Goal: Transaction & Acquisition: Purchase product/service

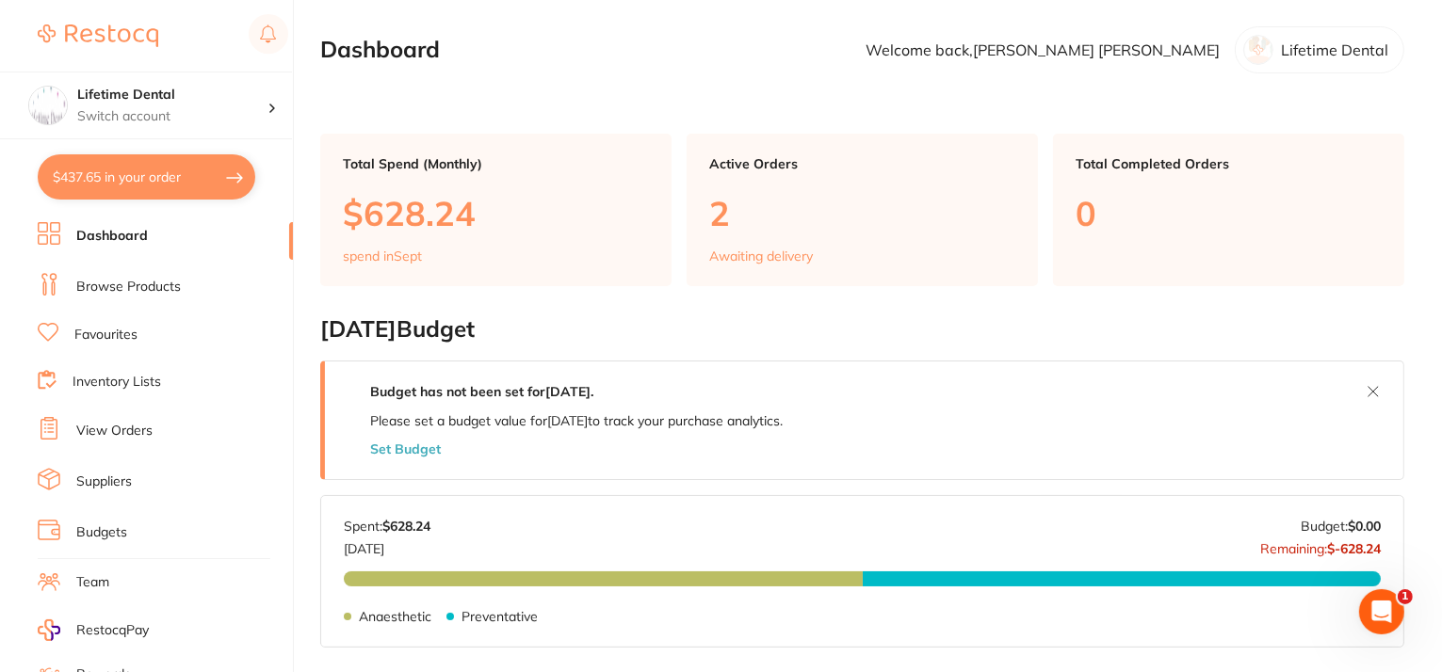
click at [780, 253] on p "Awaiting delivery" at bounding box center [761, 256] width 104 height 15
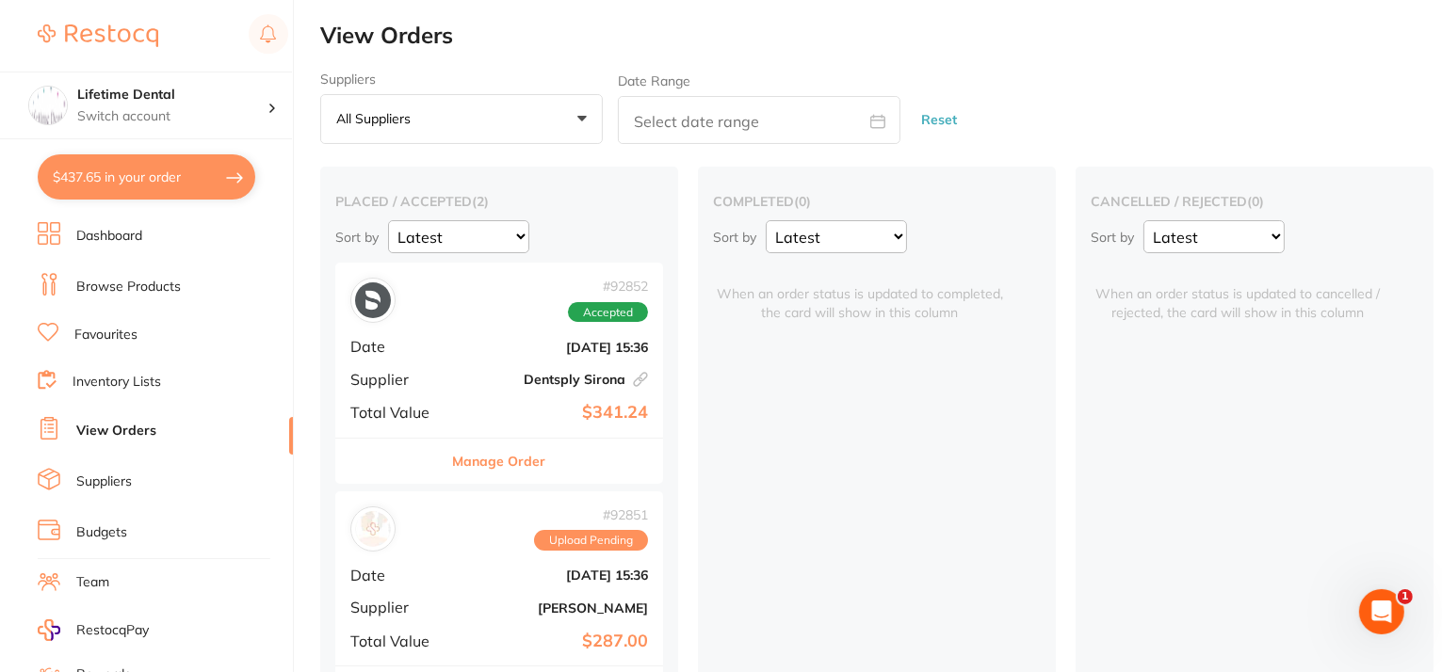
scroll to position [72, 0]
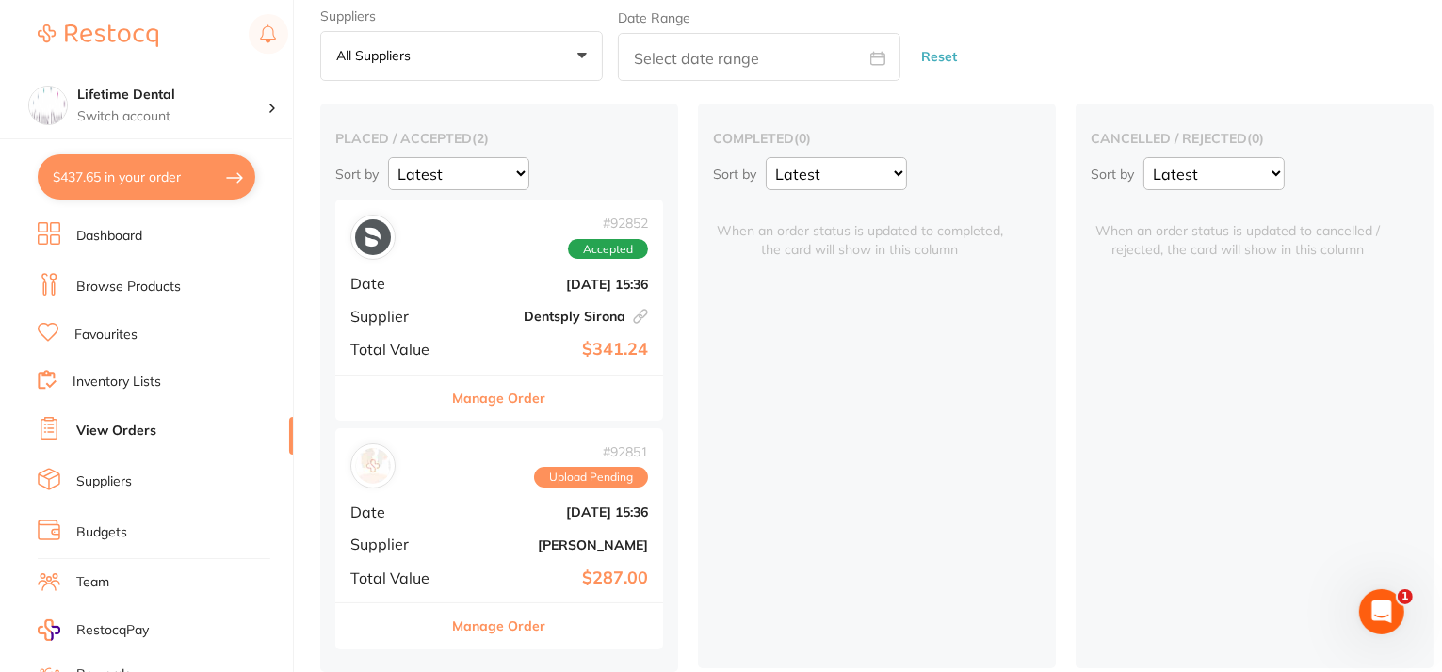
click at [189, 184] on button "$437.65 in your order" at bounding box center [147, 176] width 218 height 45
checkbox input "true"
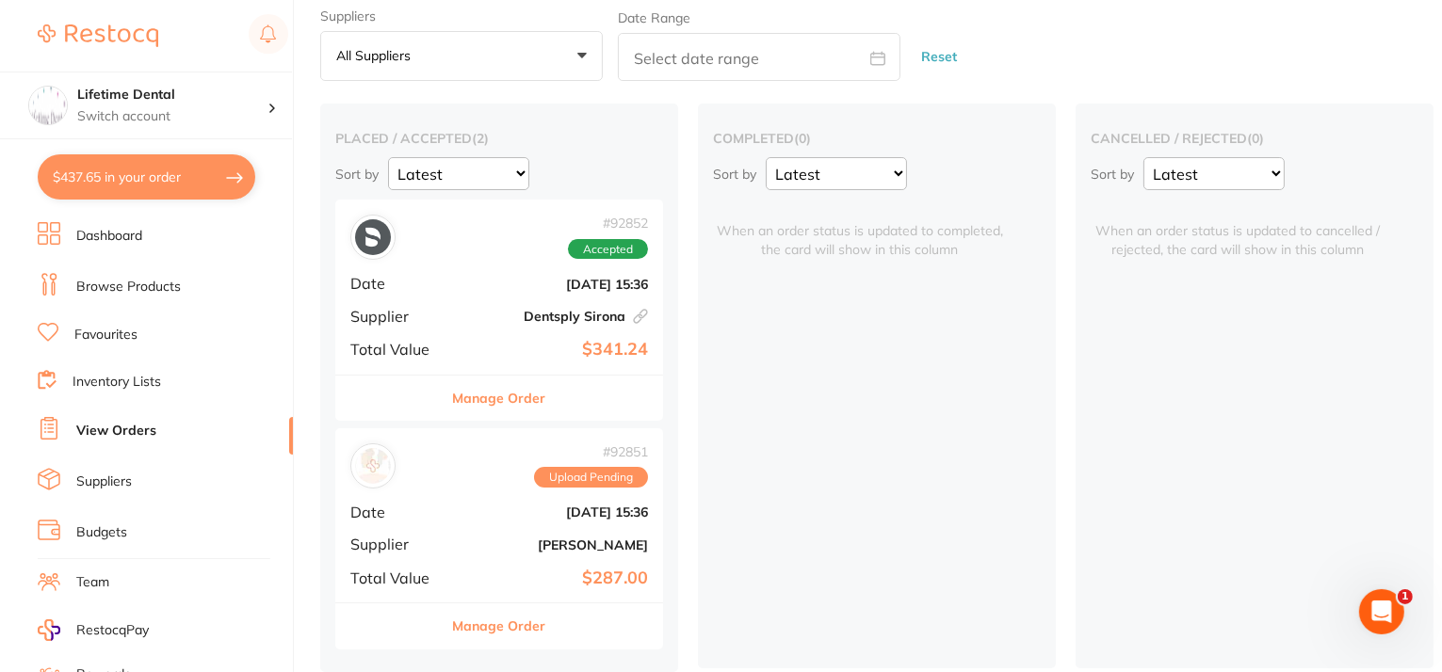
checkbox input "true"
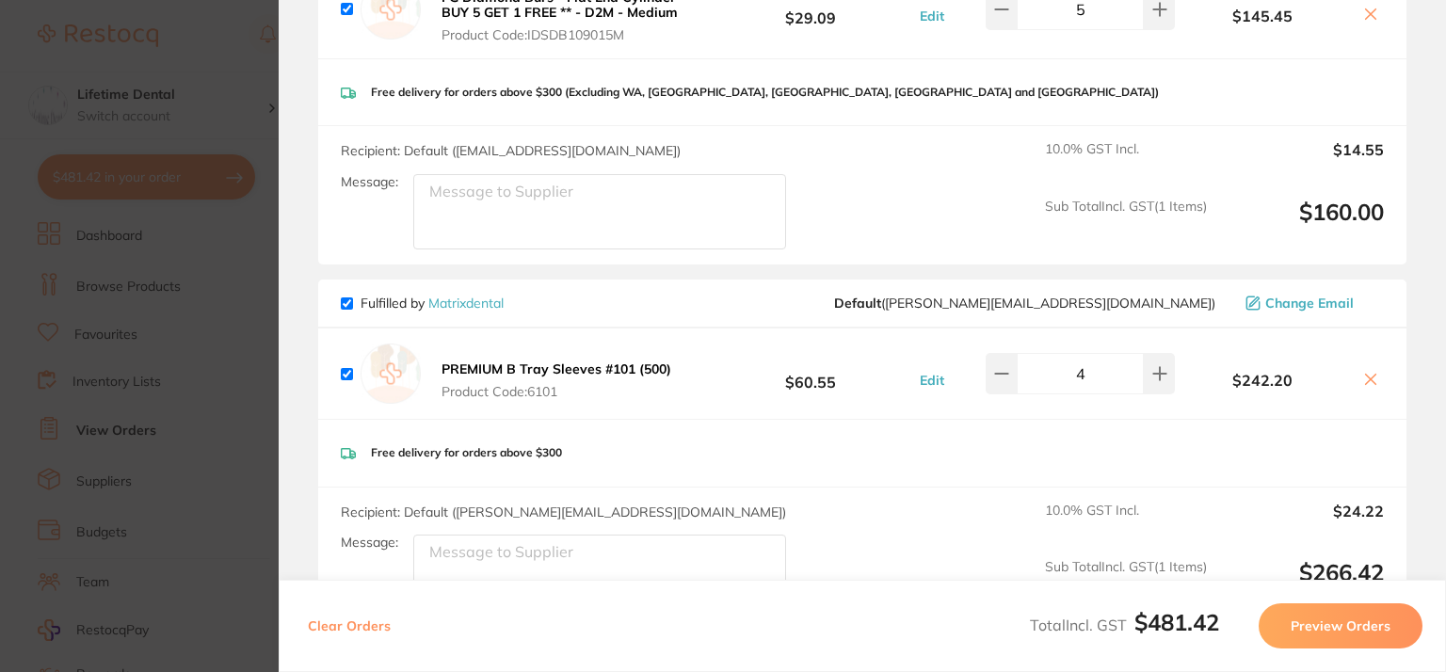
scroll to position [0, 0]
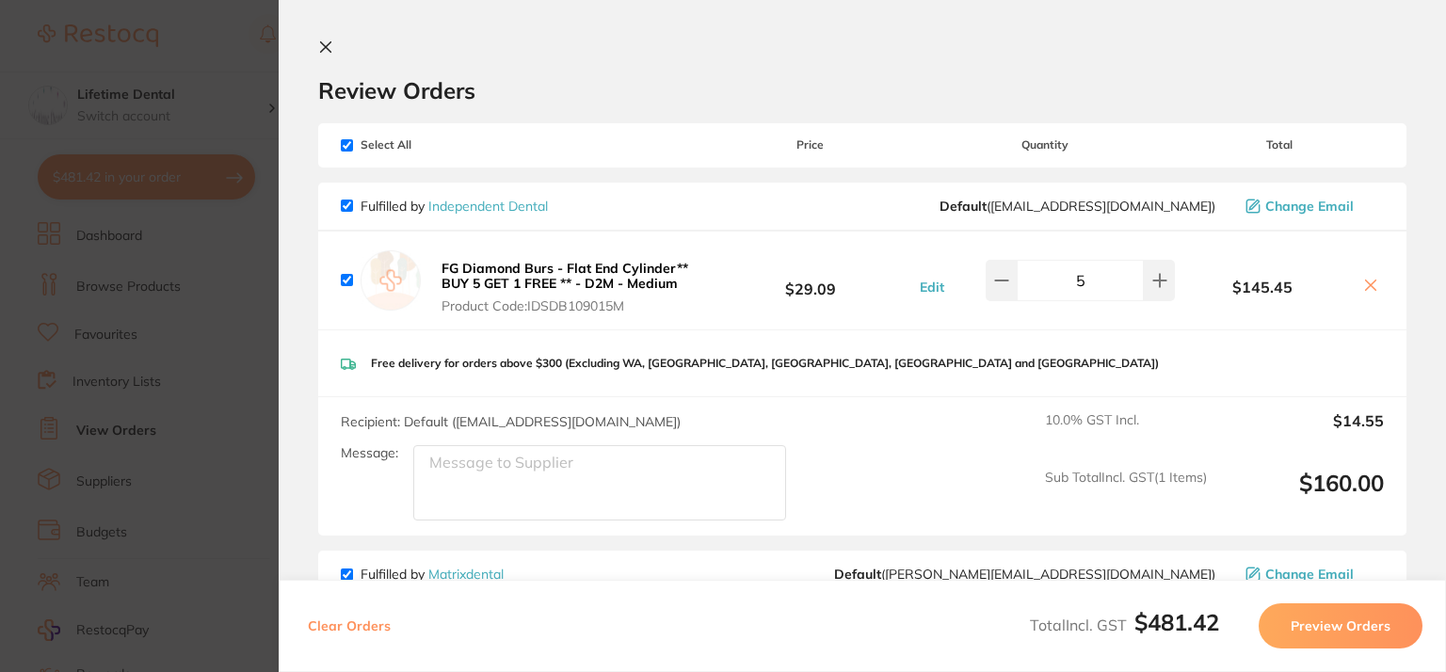
click at [227, 18] on section "Update RRP Set your pre negotiated price for this item. Item Agreed RRP (excl. …" at bounding box center [723, 336] width 1446 height 672
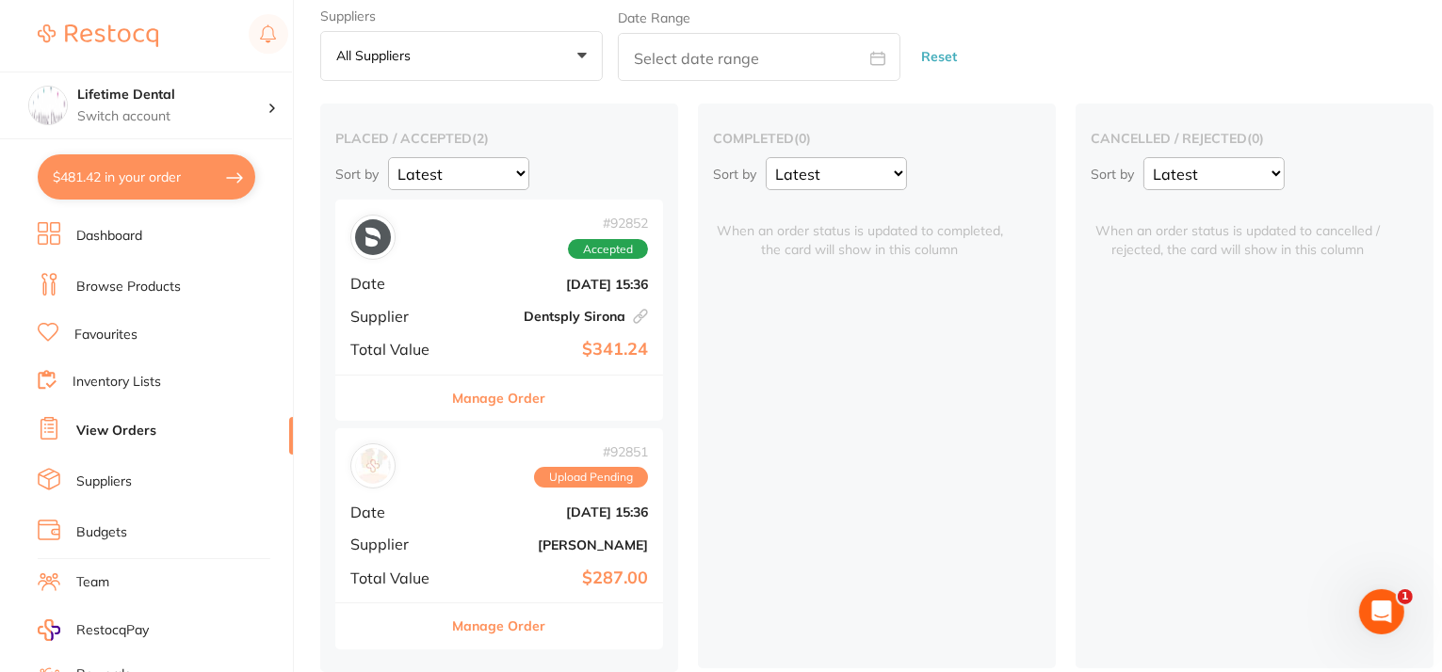
click at [493, 609] on button "Manage Order" at bounding box center [499, 626] width 93 height 45
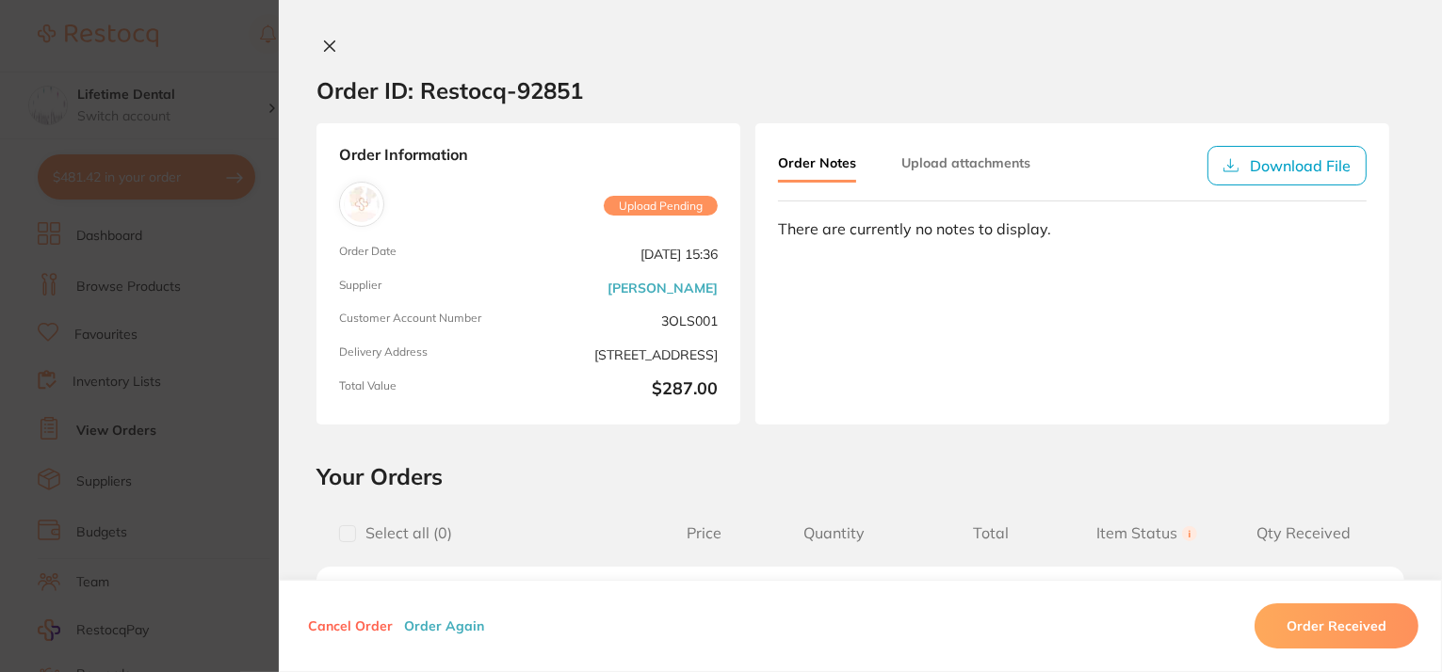
click at [335, 42] on button at bounding box center [329, 48] width 26 height 20
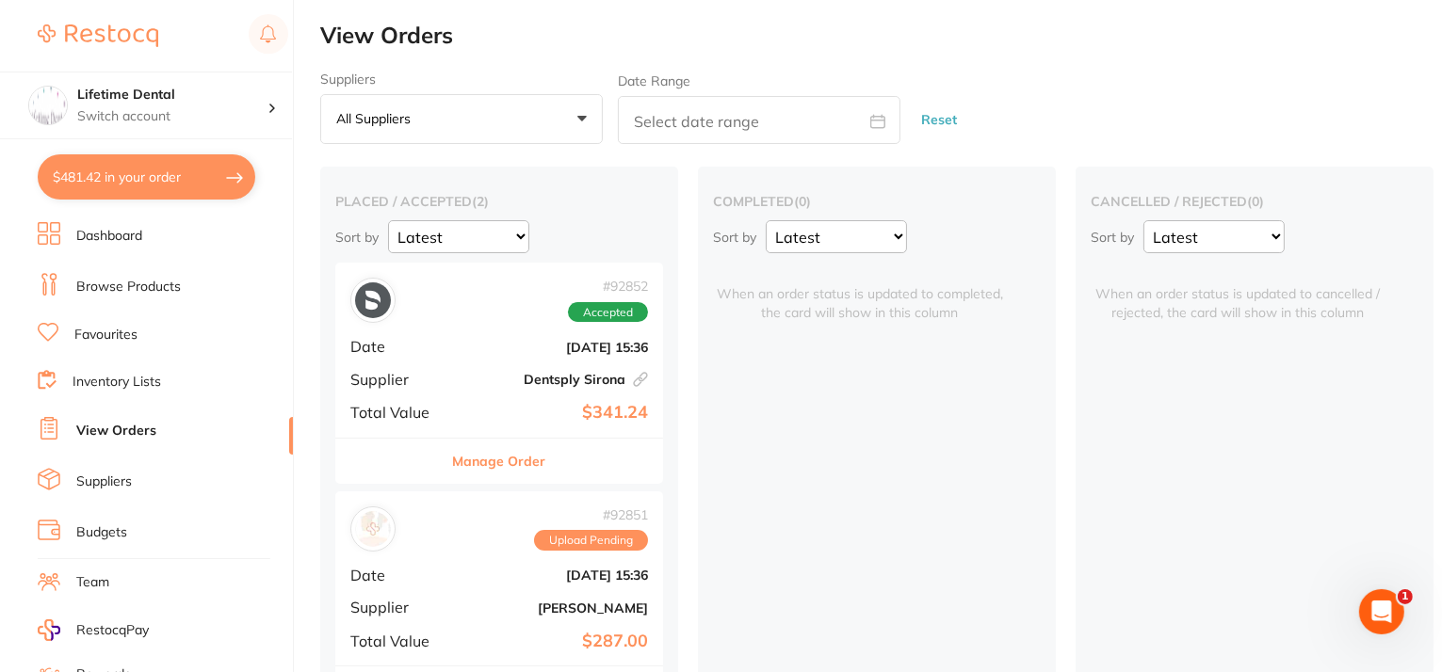
scroll to position [72, 0]
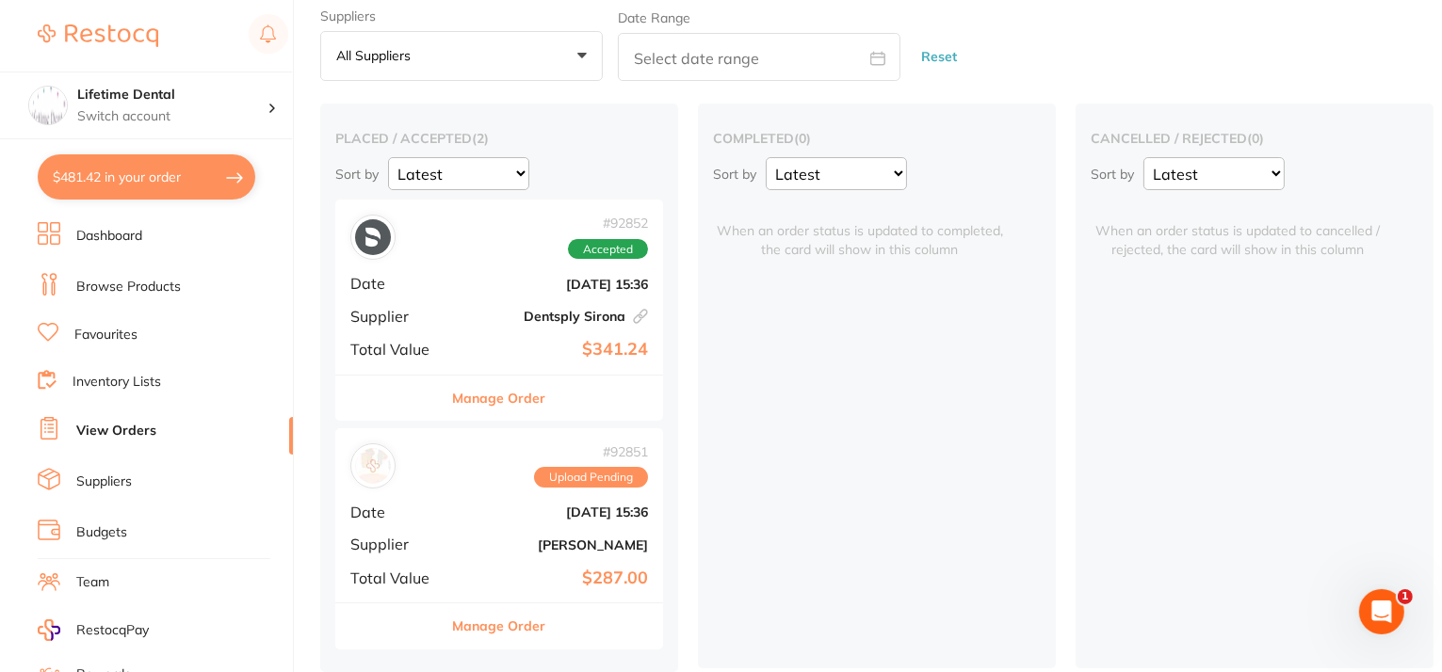
click at [489, 609] on button "Manage Order" at bounding box center [499, 626] width 93 height 45
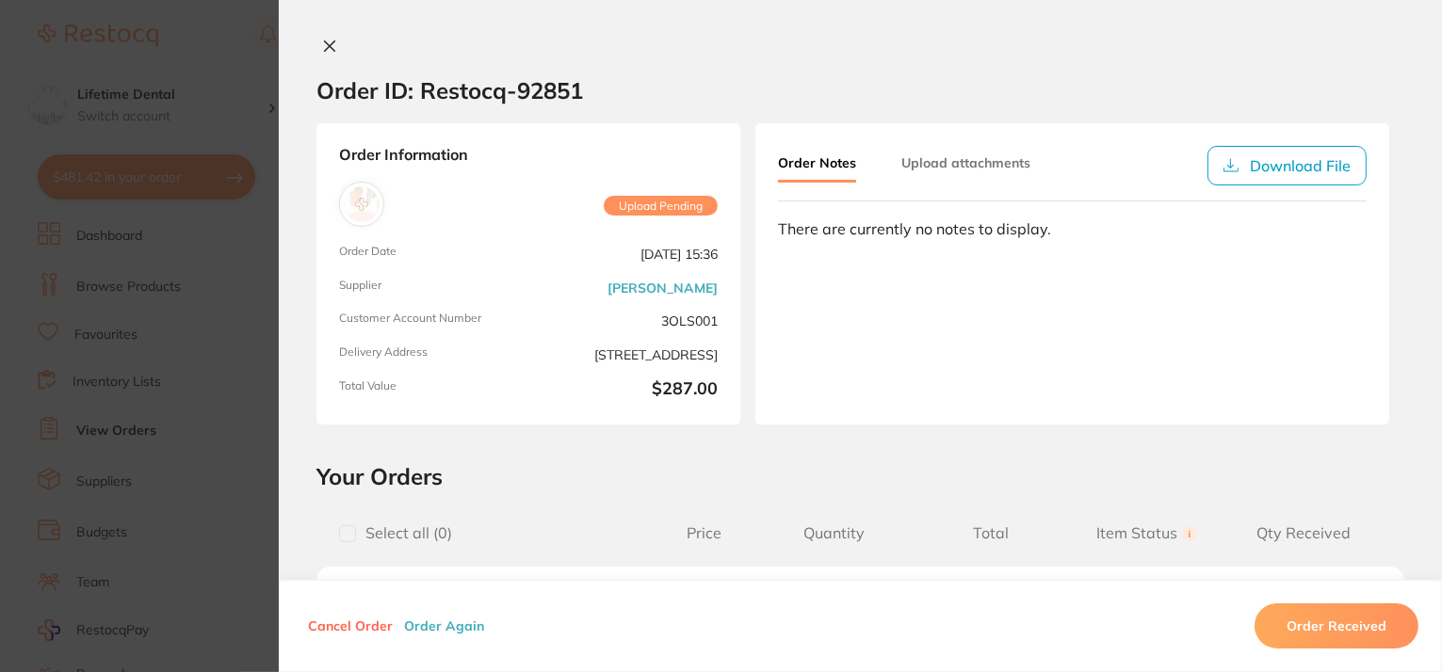
click at [325, 47] on icon at bounding box center [330, 46] width 10 height 10
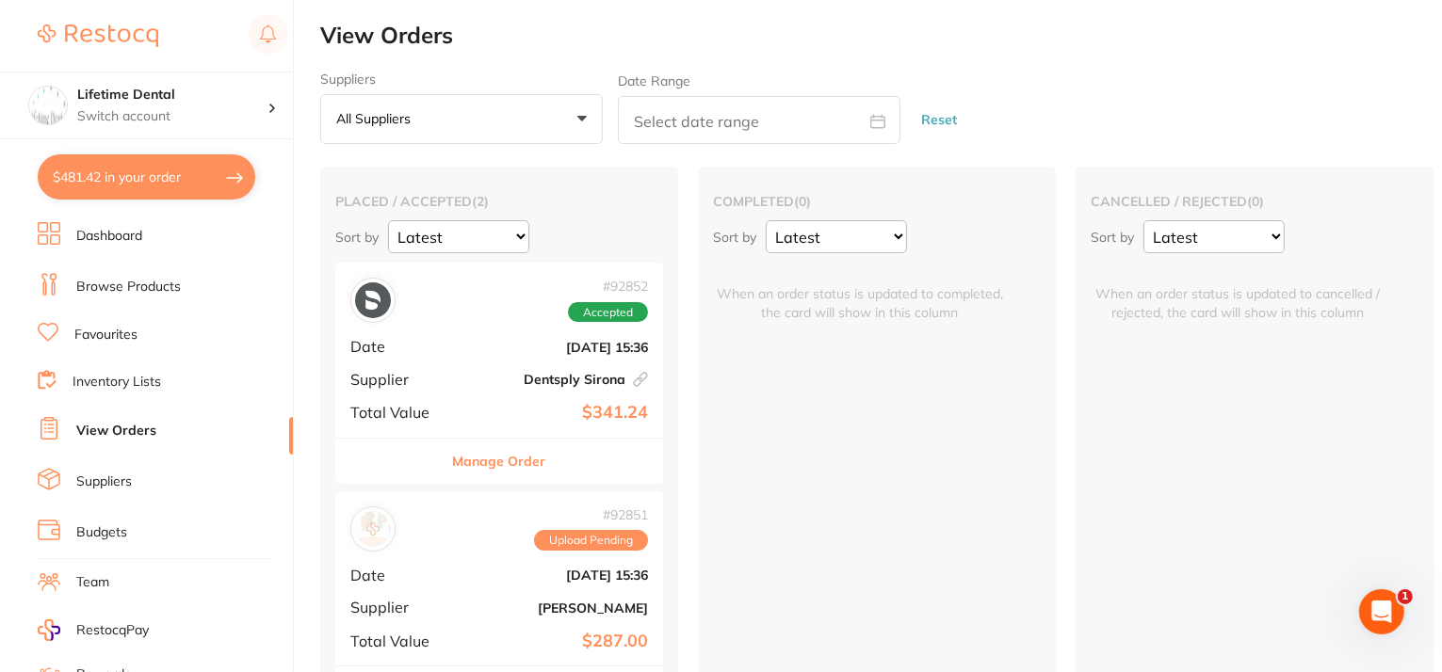
click at [101, 287] on link "Browse Products" at bounding box center [128, 287] width 105 height 19
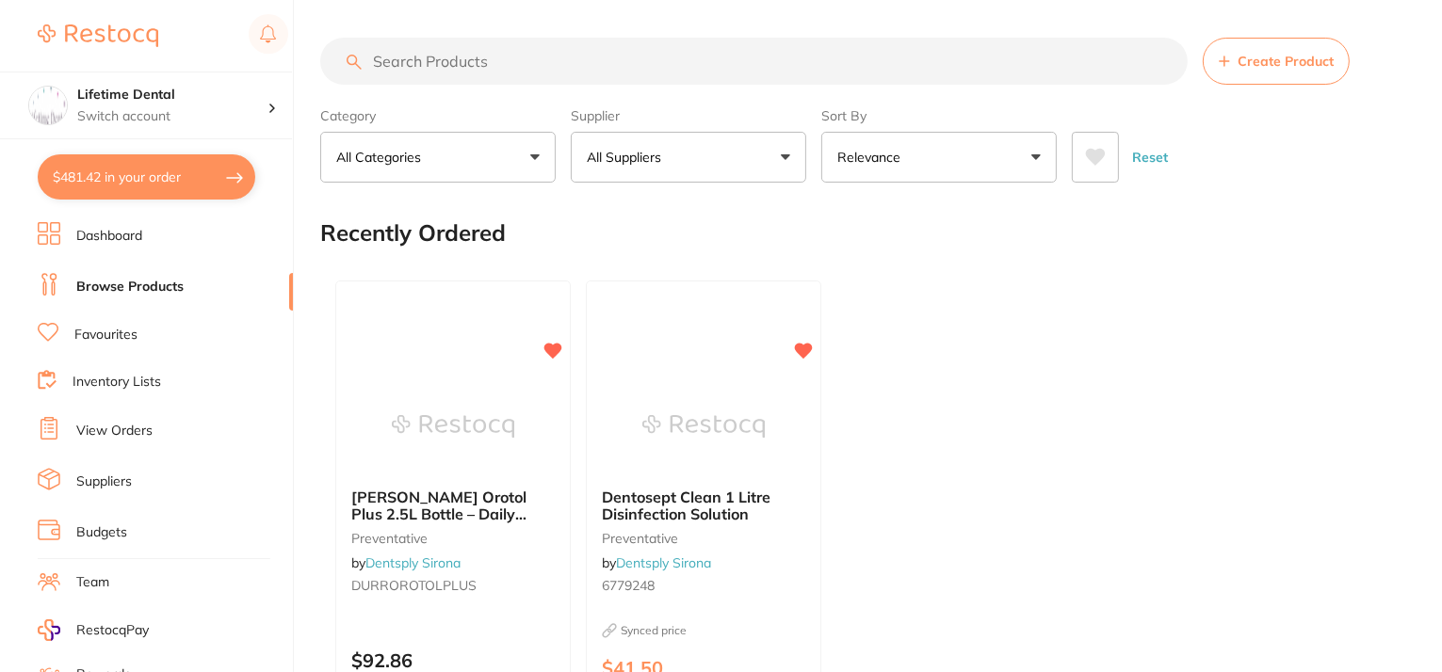
click at [531, 53] on input "search" at bounding box center [753, 61] width 867 height 47
paste input "tungsten carbide flame polisher"
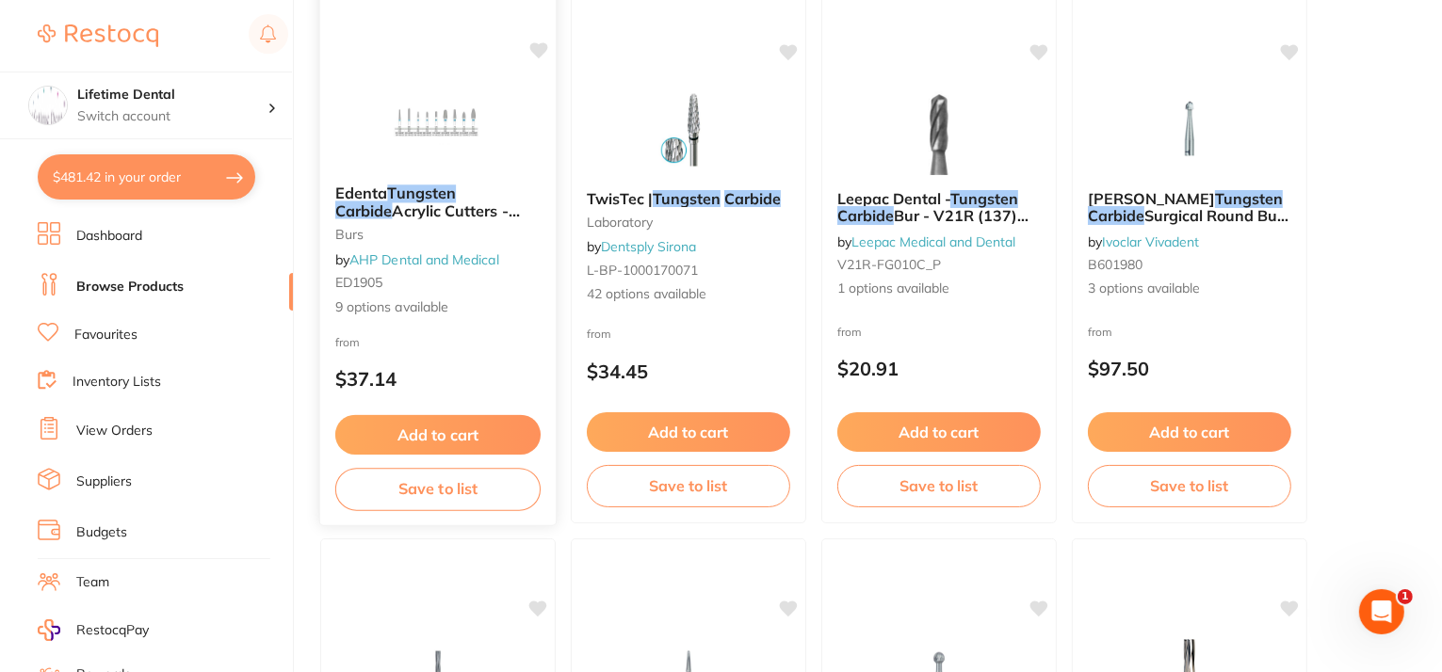
scroll to position [2542, 0]
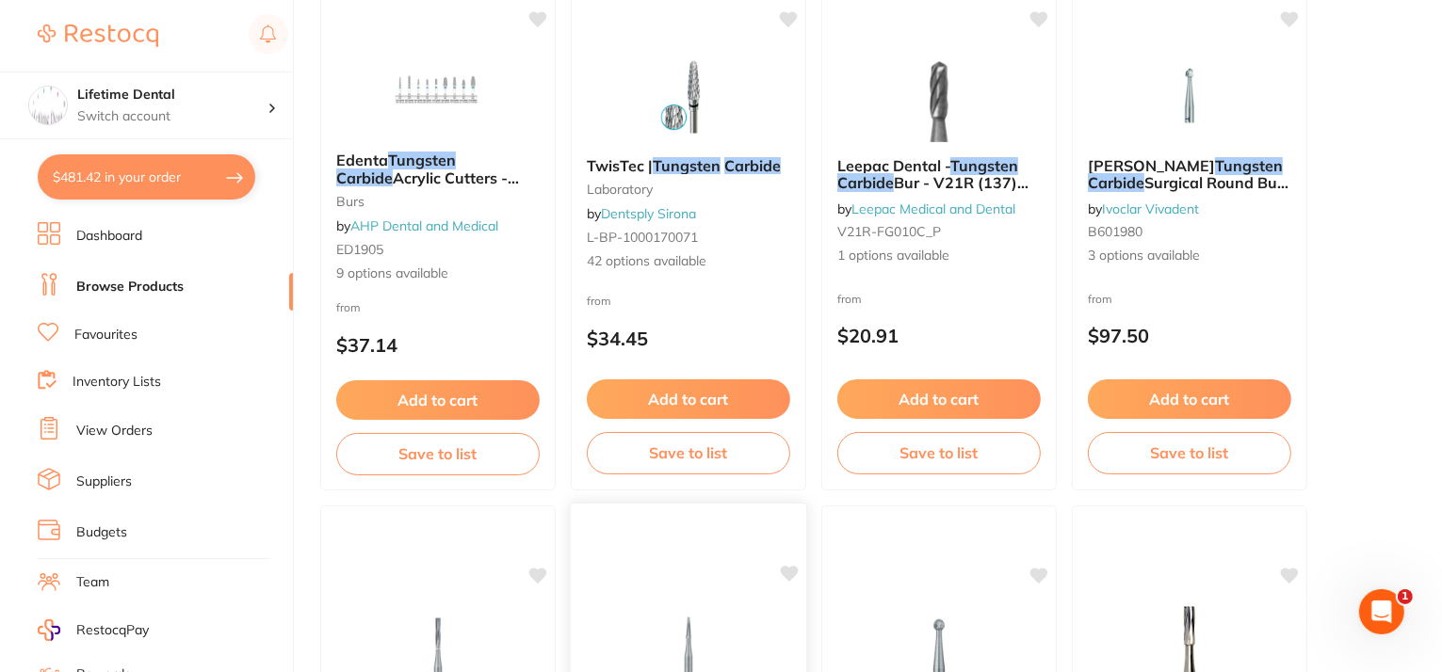
type input "tungsten carbide flame polisher"
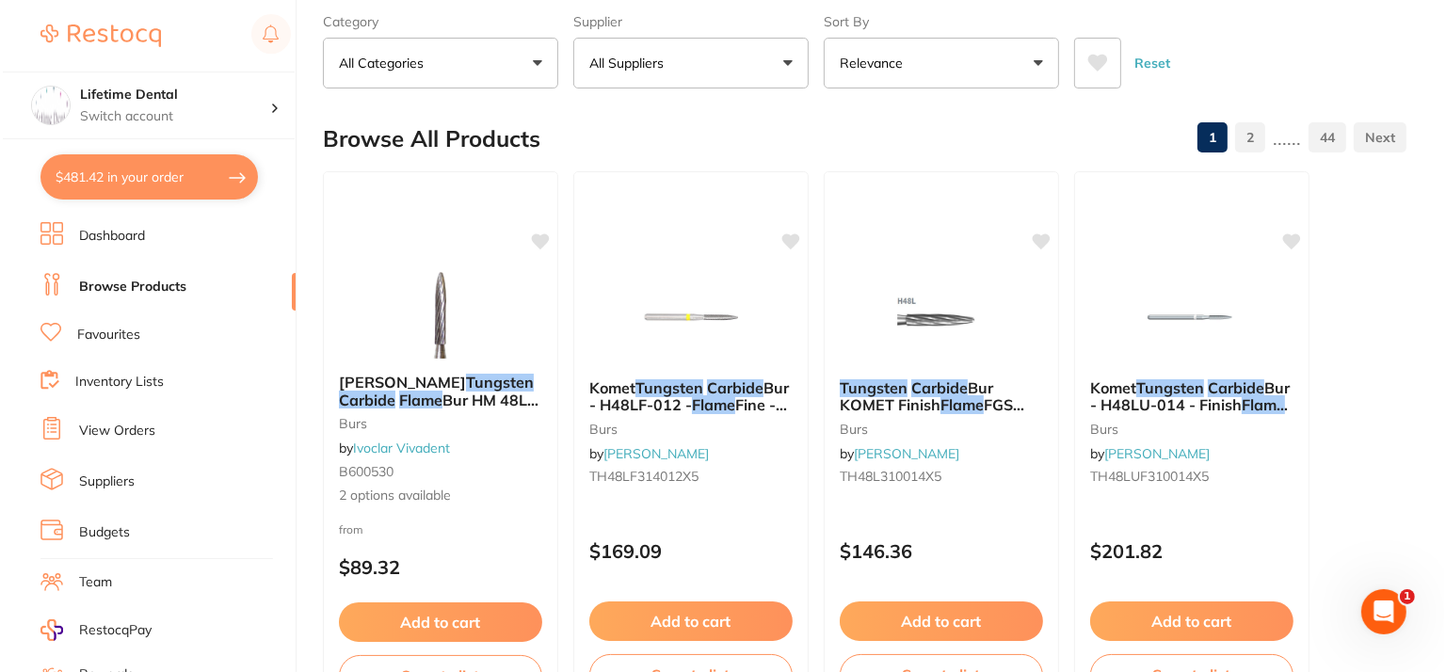
scroll to position [0, 0]
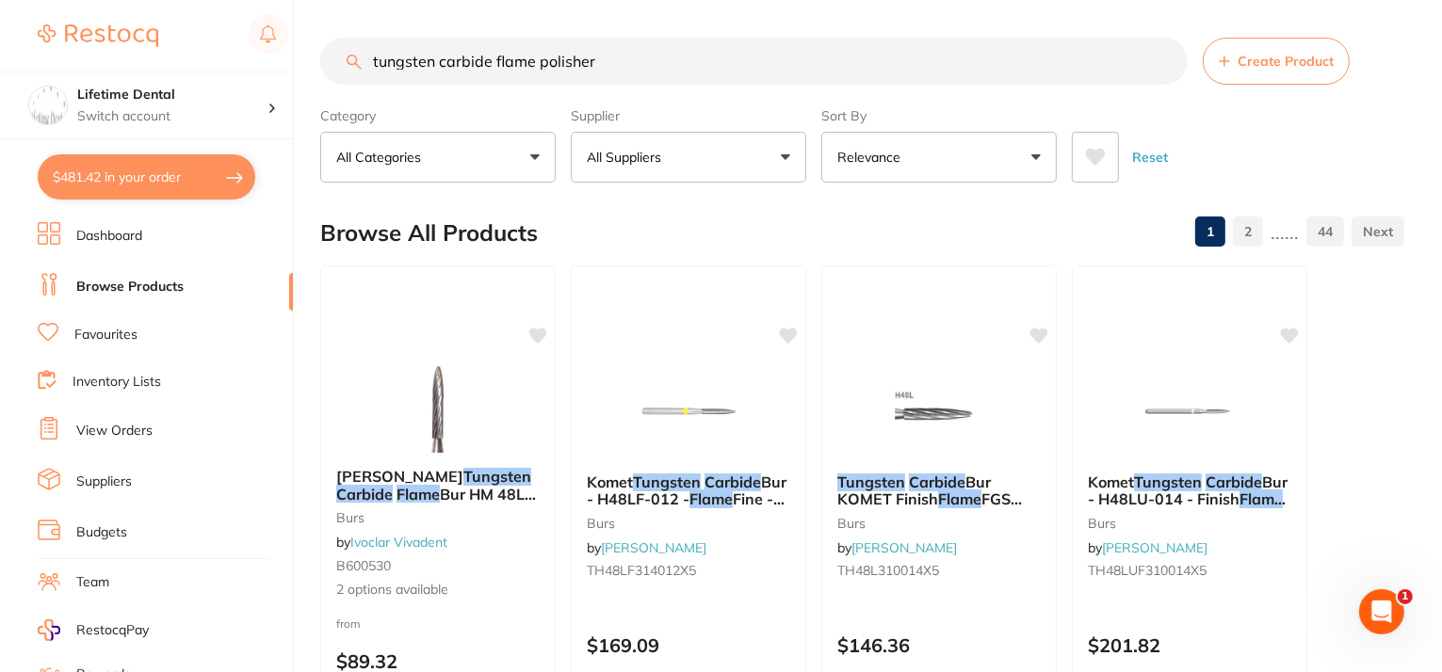
click at [194, 185] on button "$481.42 in your order" at bounding box center [147, 176] width 218 height 45
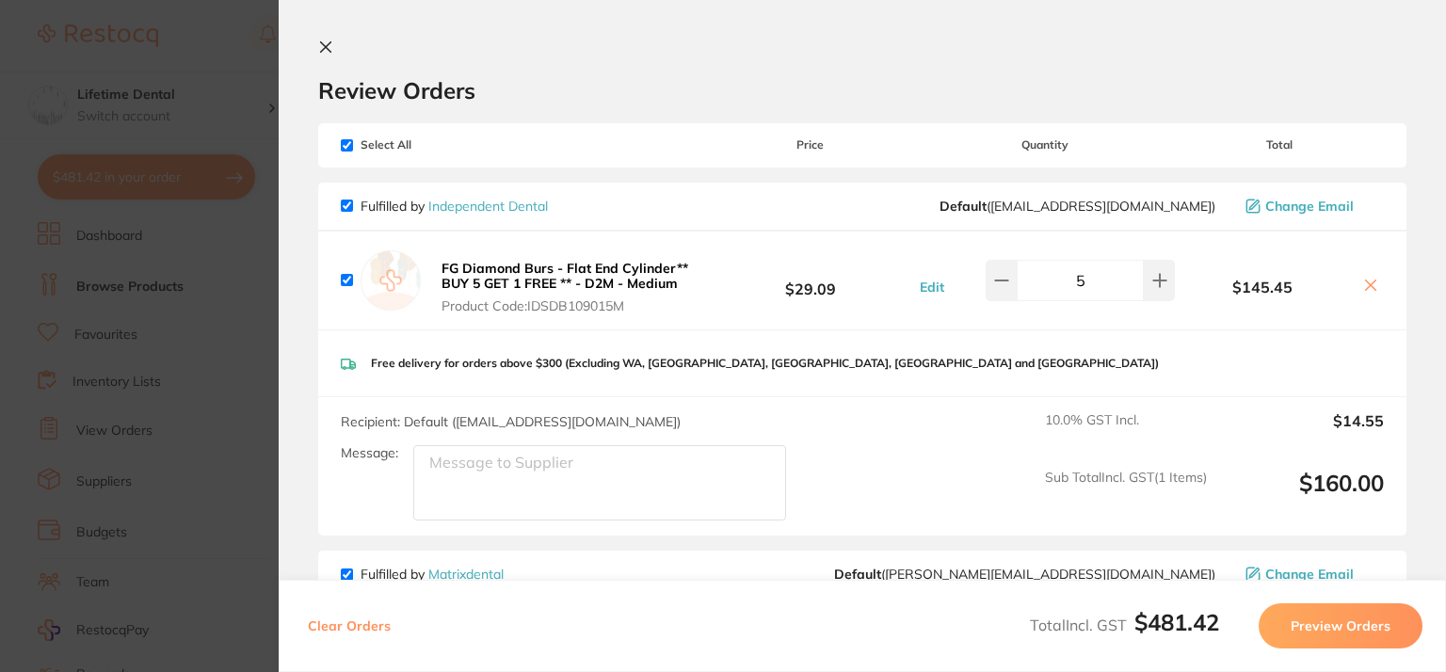
click at [327, 48] on icon at bounding box center [326, 47] width 10 height 10
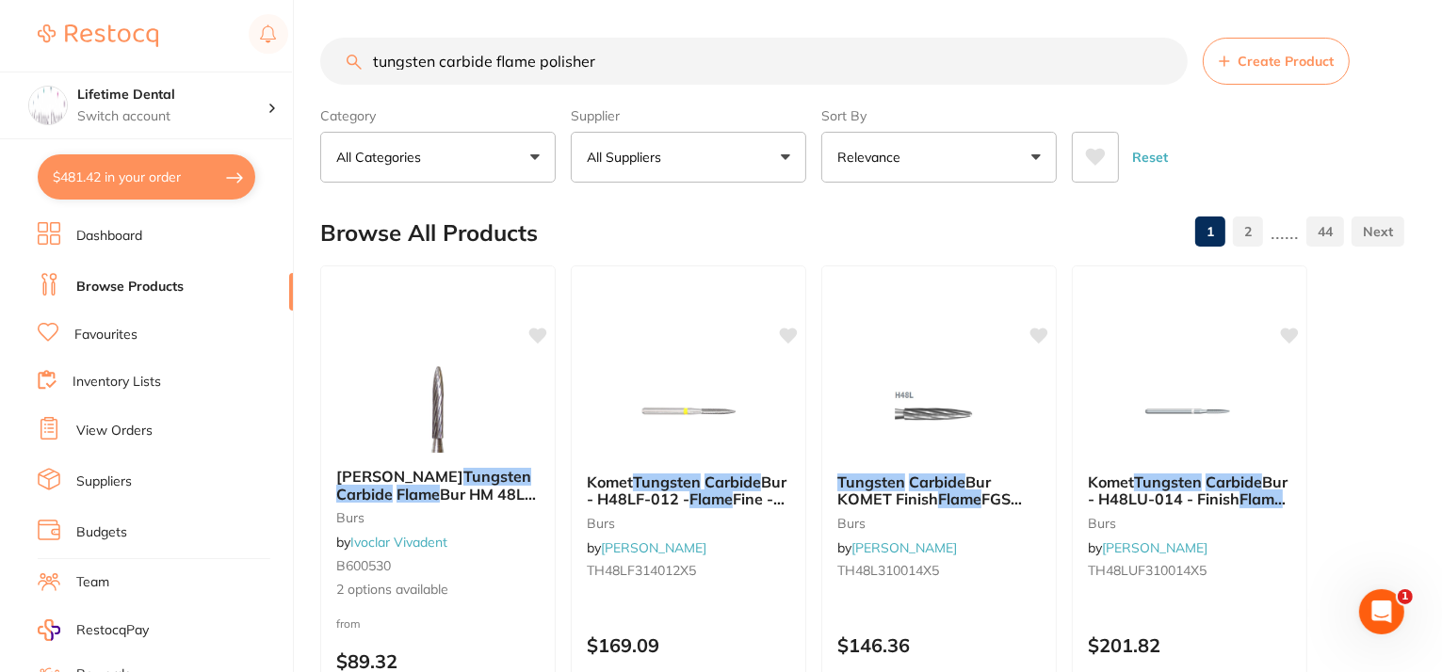
click at [110, 227] on link "Dashboard" at bounding box center [109, 236] width 66 height 19
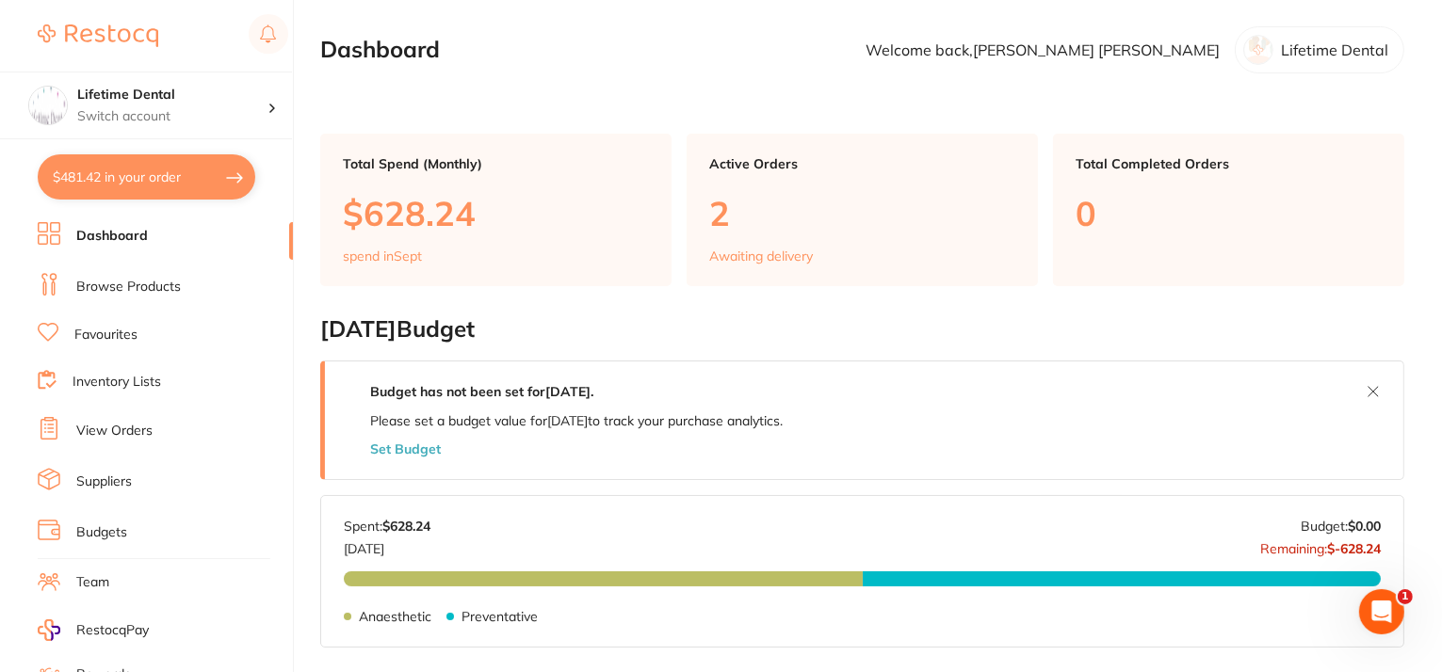
click at [76, 422] on link "View Orders" at bounding box center [114, 431] width 76 height 19
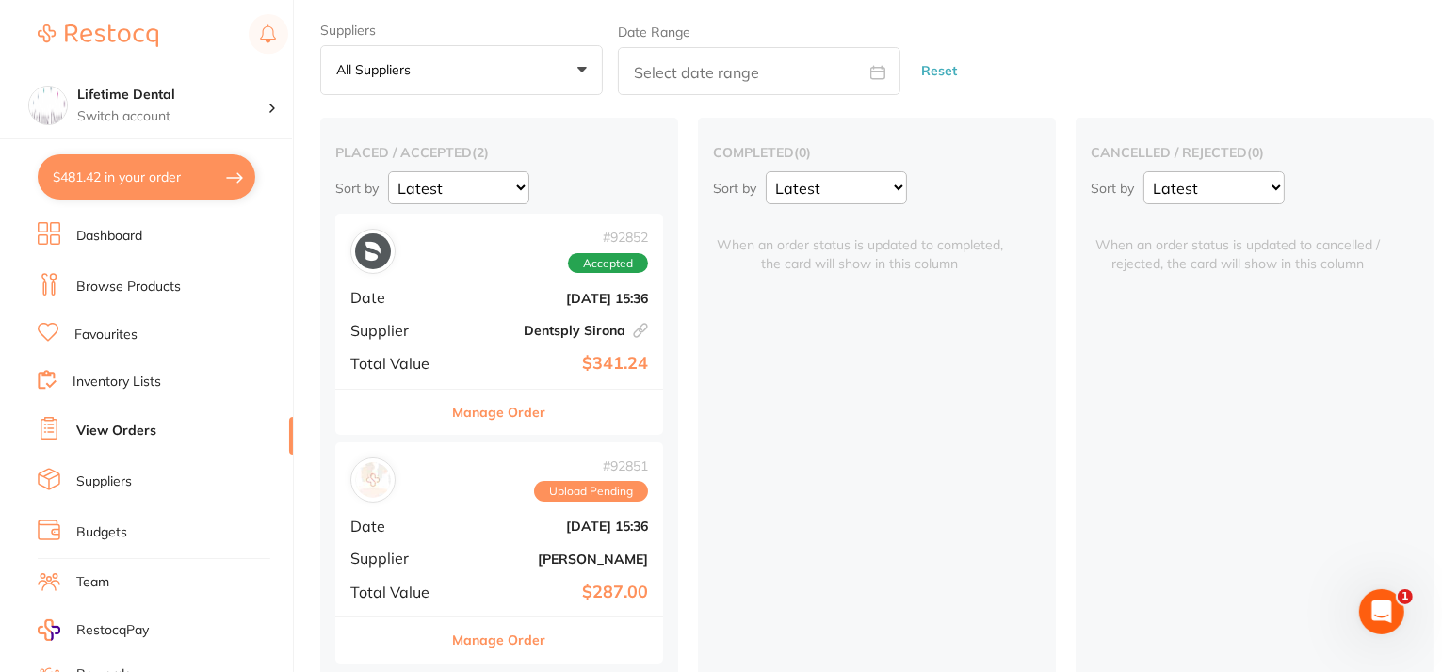
scroll to position [72, 0]
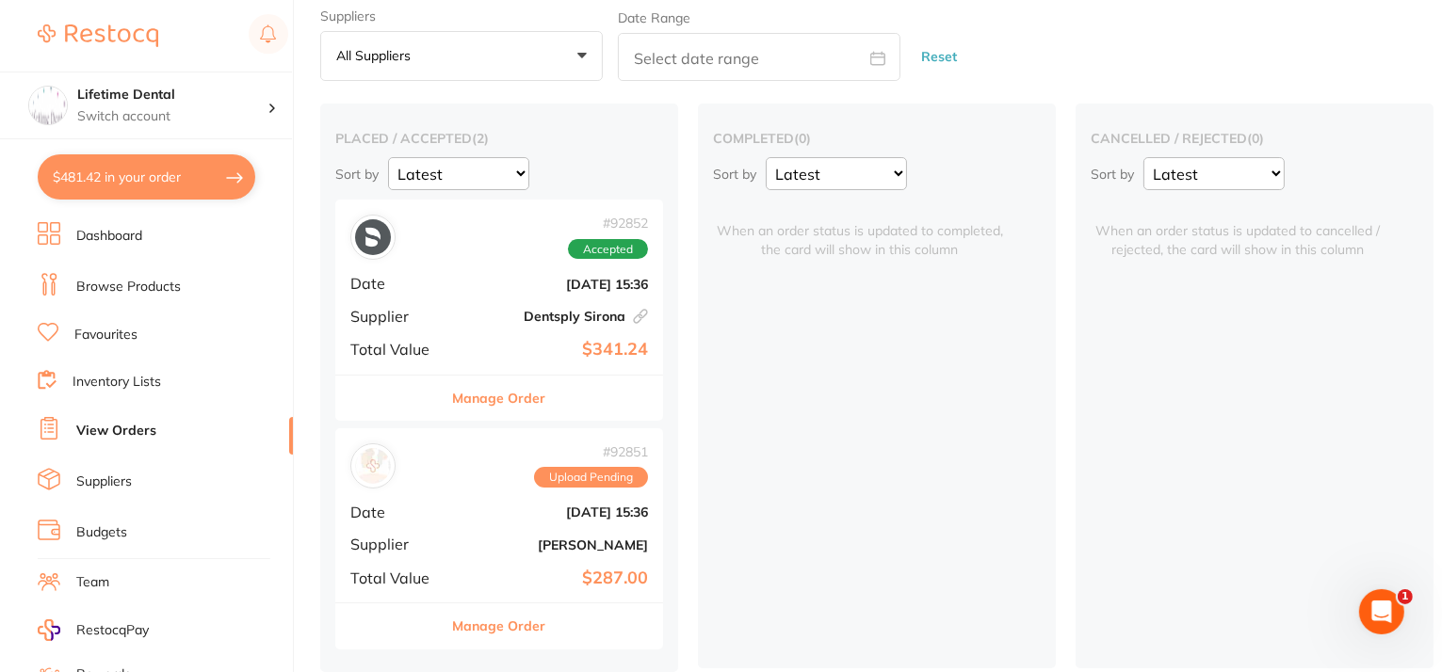
click at [137, 236] on link "Dashboard" at bounding box center [109, 236] width 66 height 19
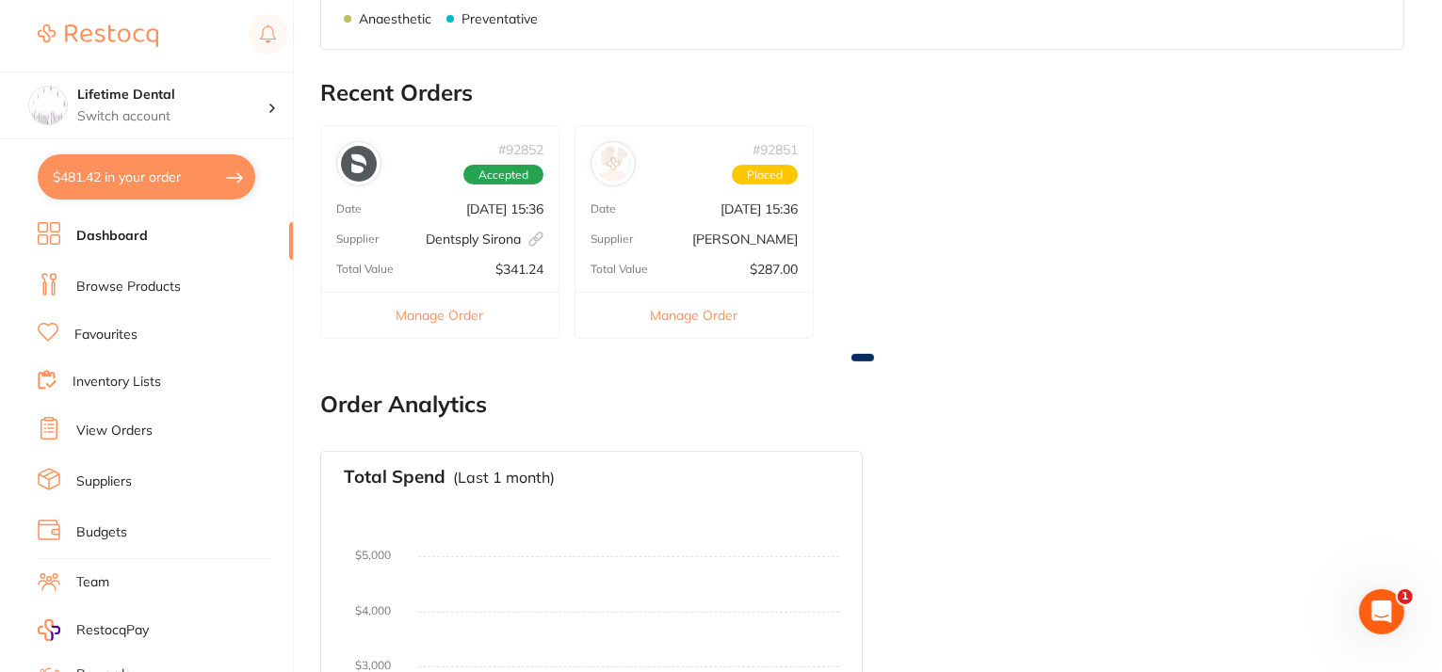
scroll to position [565, 0]
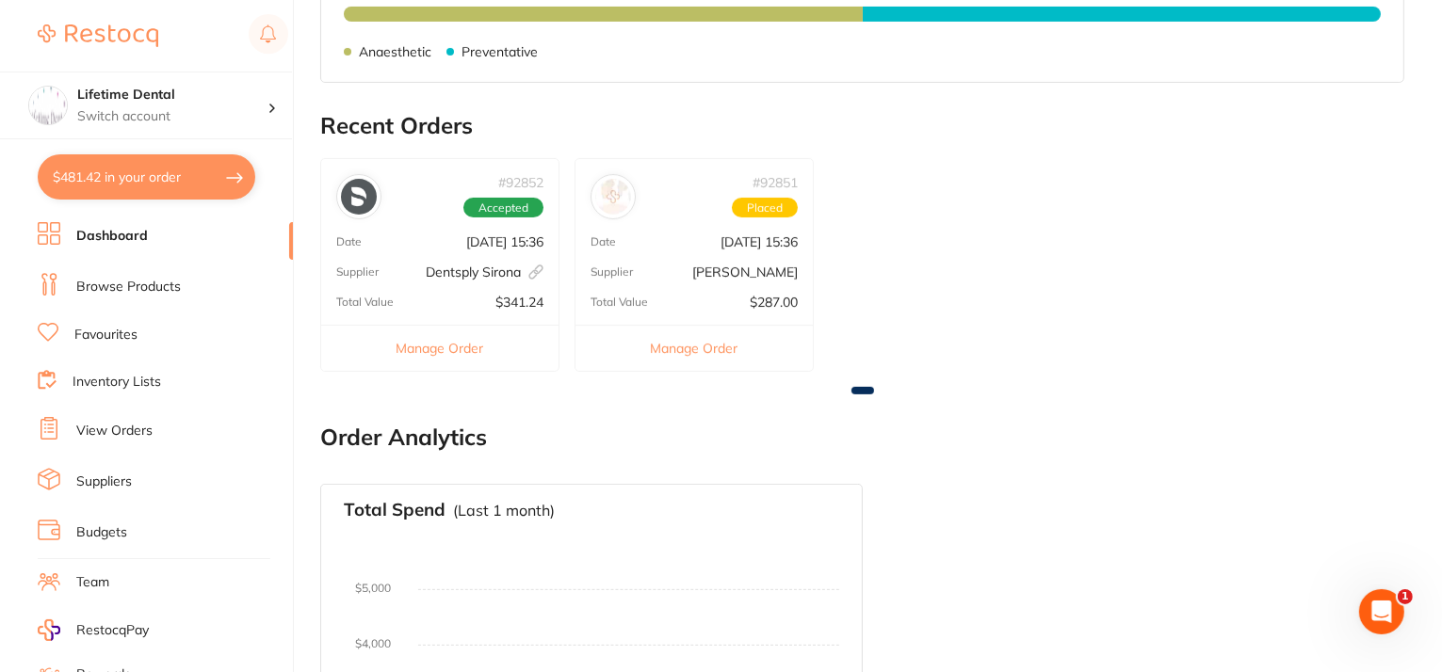
click at [658, 201] on div "# 92851 Placed" at bounding box center [693, 189] width 237 height 60
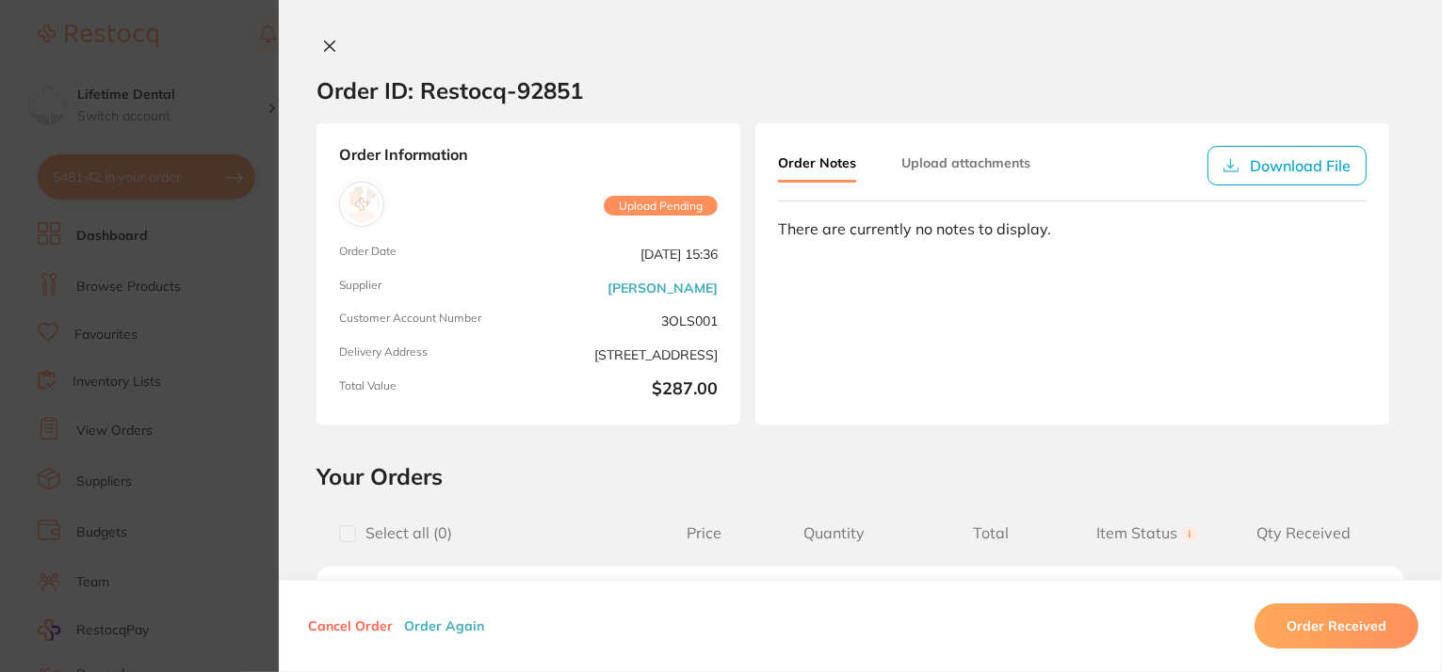
scroll to position [0, 0]
click at [322, 41] on icon at bounding box center [329, 46] width 15 height 15
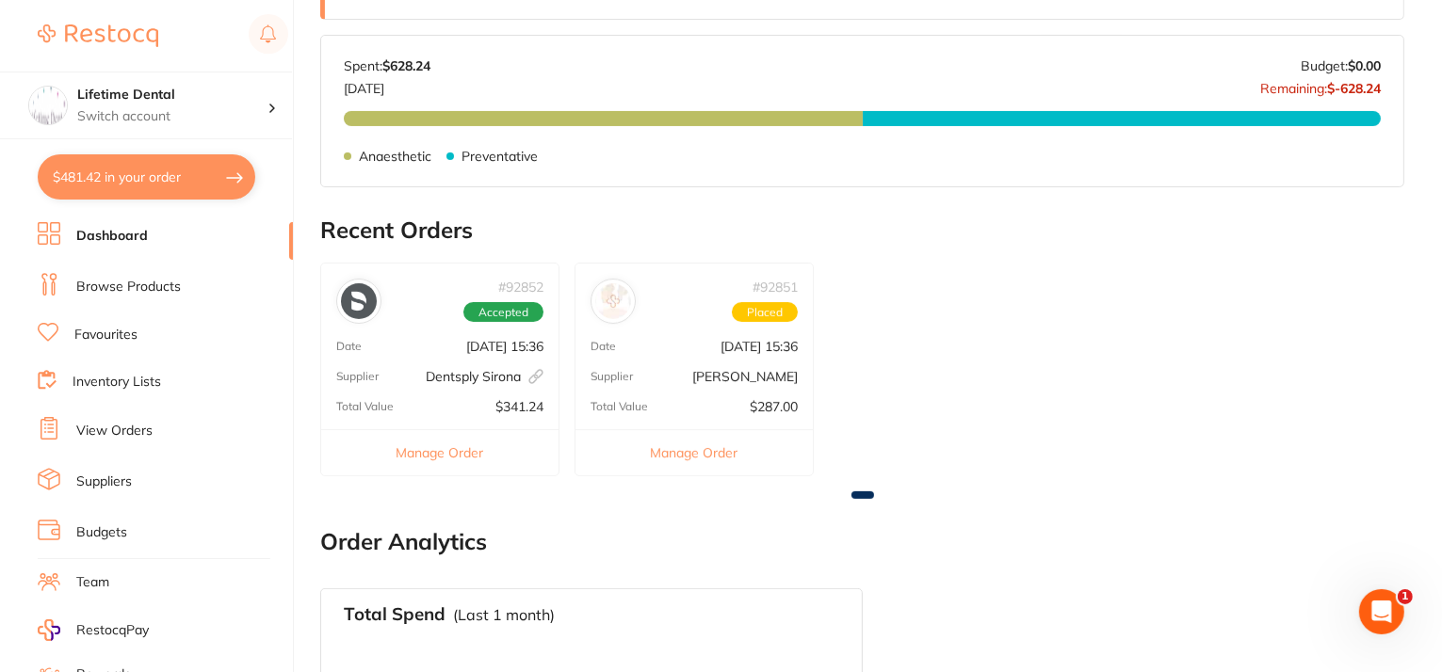
scroll to position [471, 0]
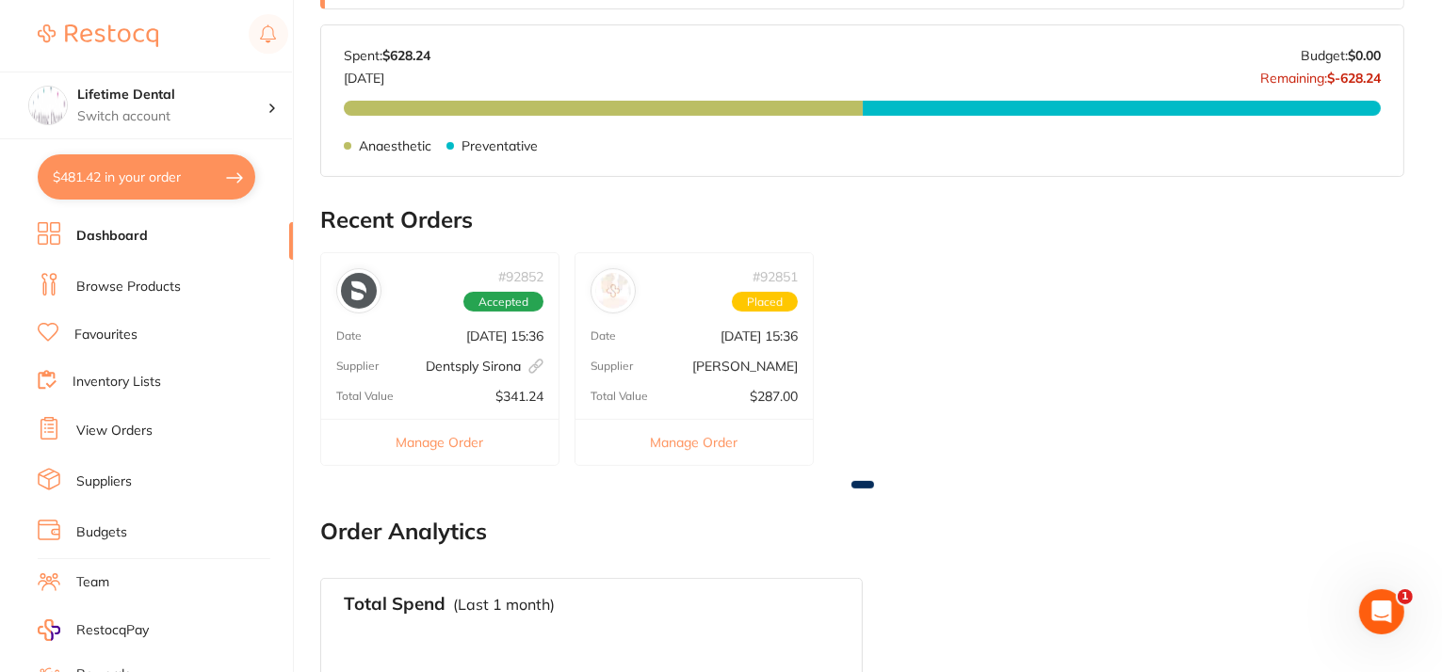
click at [652, 342] on div "Date [DATE] 15:36" at bounding box center [693, 336] width 237 height 15
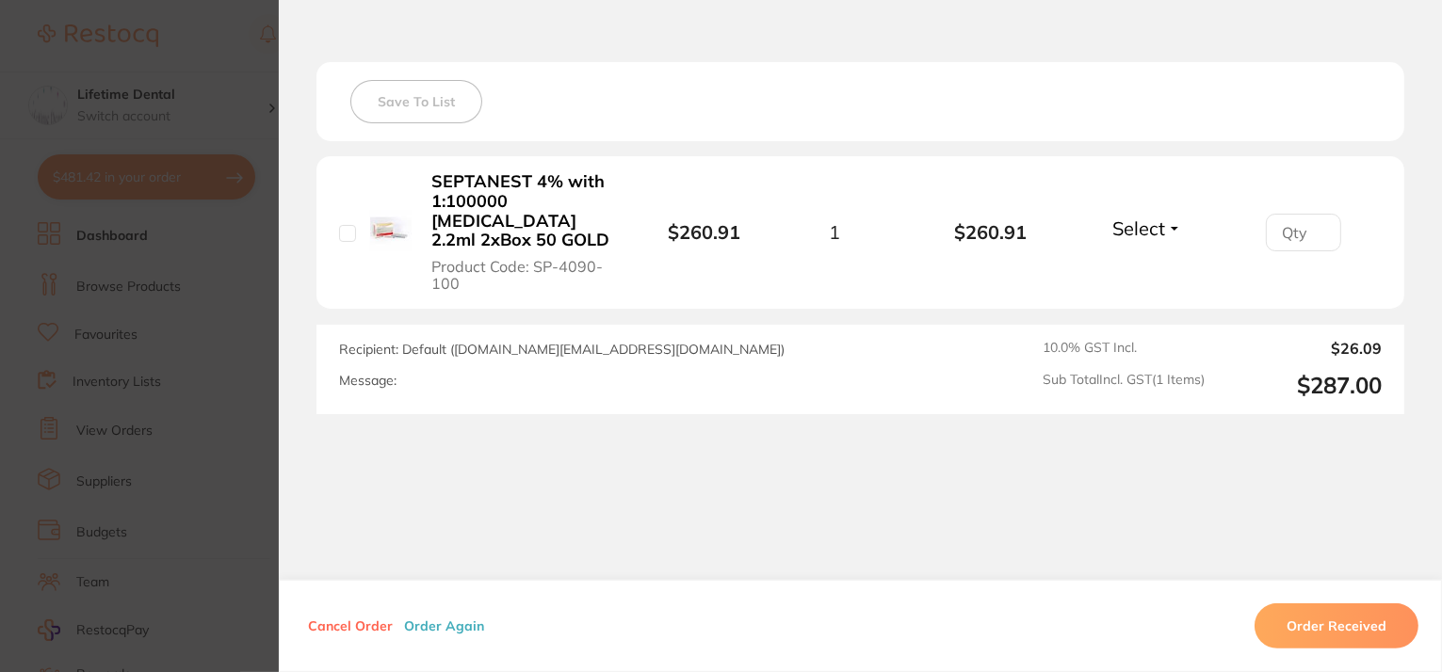
scroll to position [507, 0]
click at [451, 176] on b "SEPTANEST 4% with 1:100000 [MEDICAL_DATA] 2.2ml 2xBox 50 GOLD" at bounding box center [524, 209] width 186 height 78
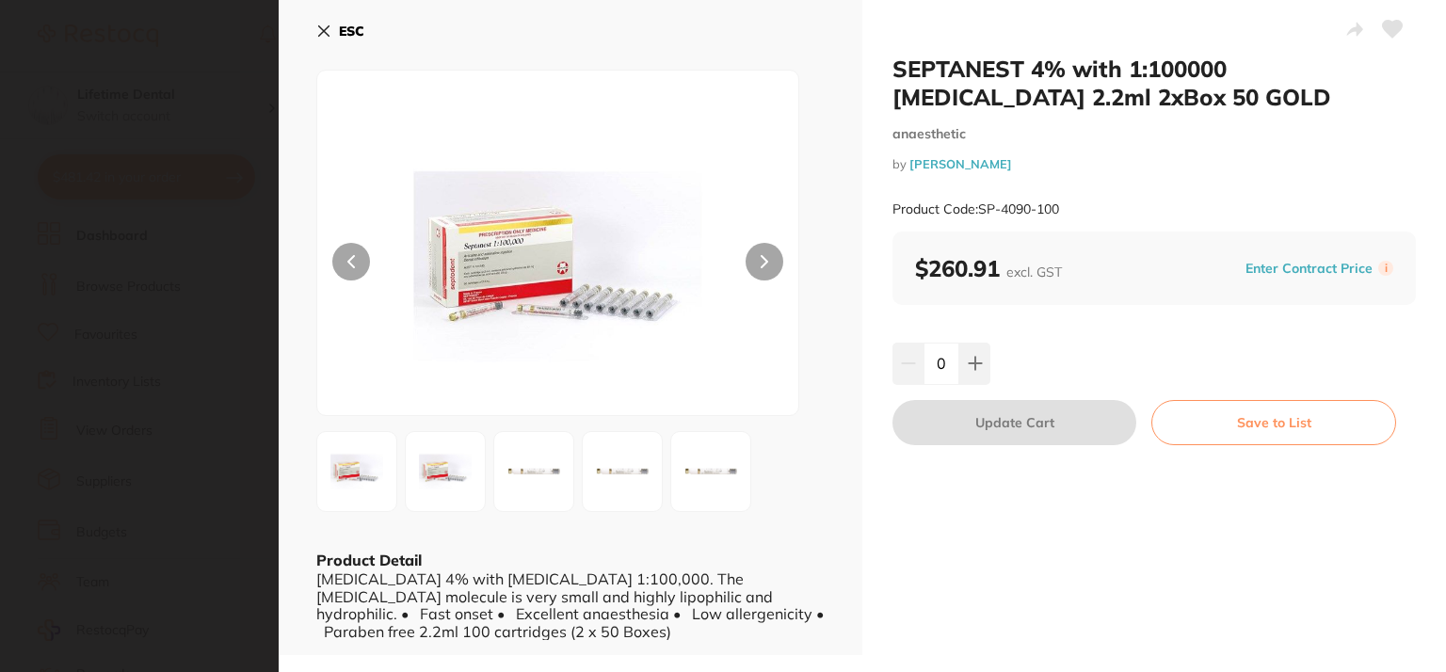
scroll to position [0, 0]
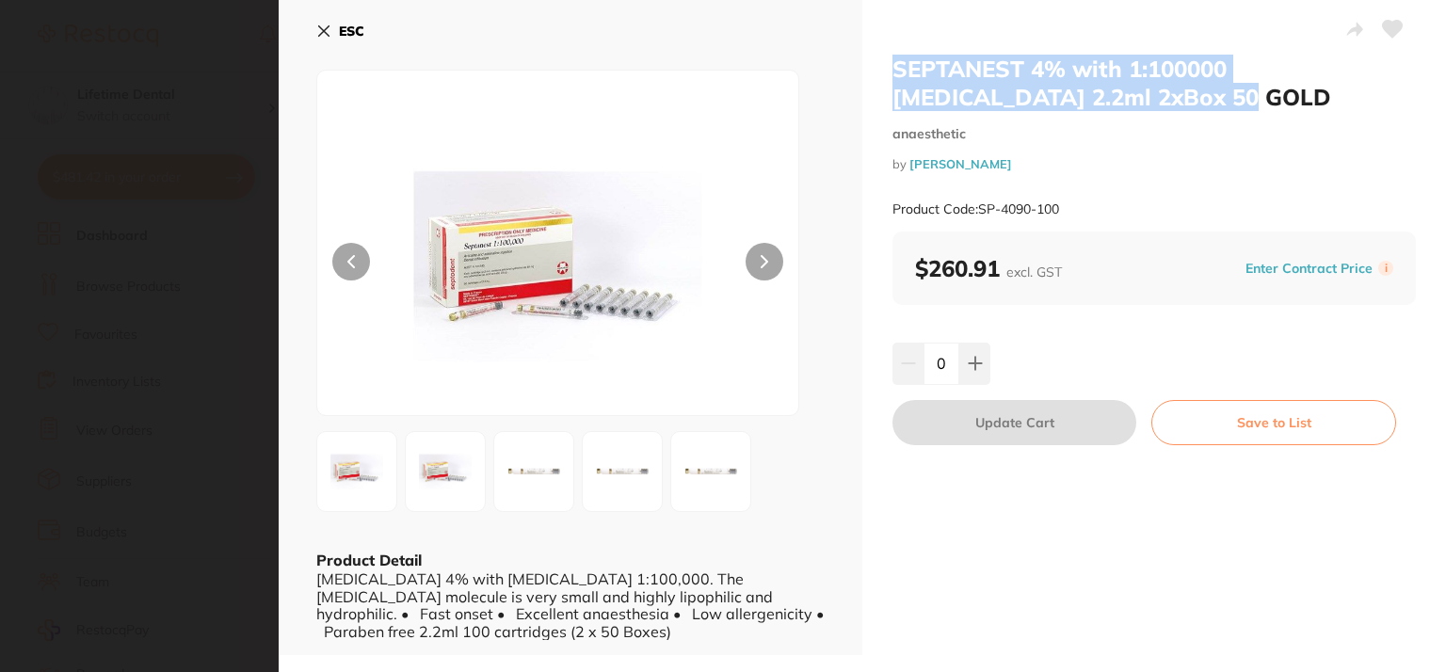
drag, startPoint x: 896, startPoint y: 64, endPoint x: 1176, endPoint y: 103, distance: 282.3
click at [1176, 103] on h2 "SEPTANEST 4% with 1:100000 [MEDICAL_DATA] 2.2ml 2xBox 50 GOLD" at bounding box center [1155, 83] width 524 height 56
copy h2 "SEPTANEST 4% with 1:100000 [MEDICAL_DATA] 2.2ml 2xBox 50 GOLD"
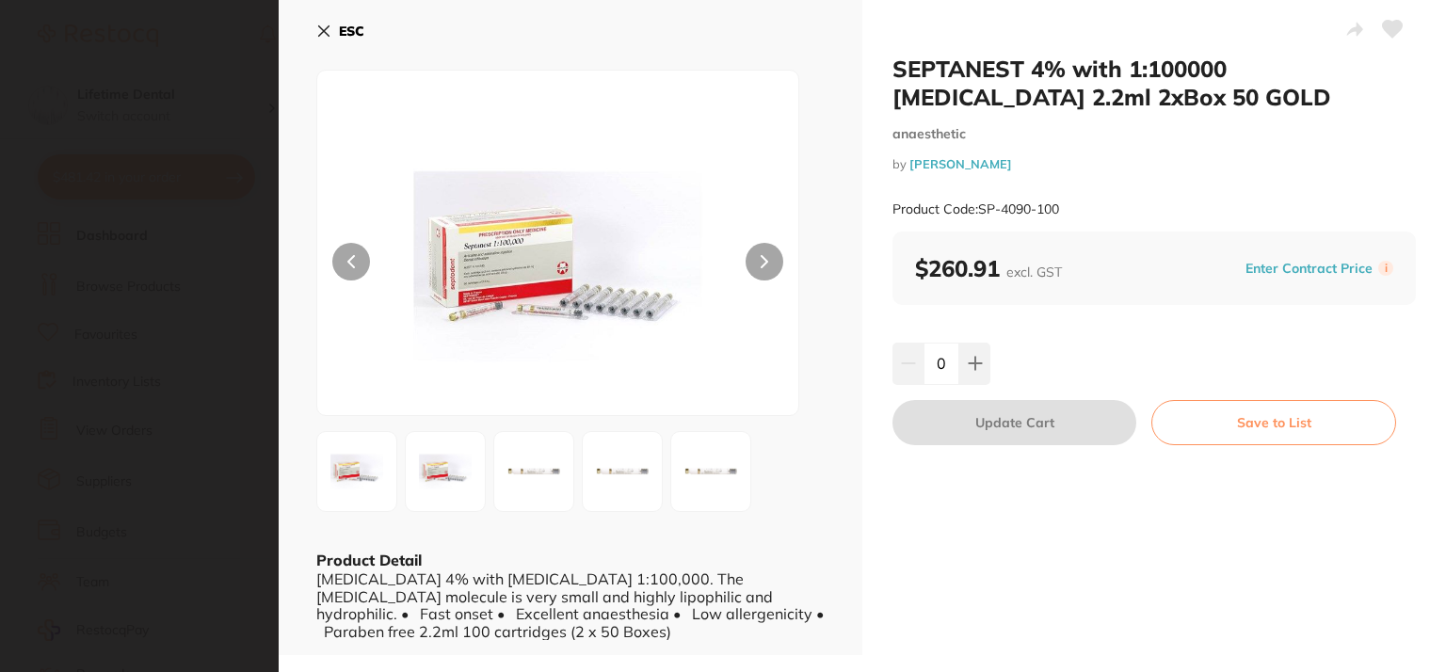
click at [309, 26] on div "ESC Product Detail [MEDICAL_DATA] 4% with [MEDICAL_DATA] 1:100,000. The [MEDICA…" at bounding box center [571, 327] width 584 height 655
click at [320, 37] on icon at bounding box center [323, 31] width 15 height 15
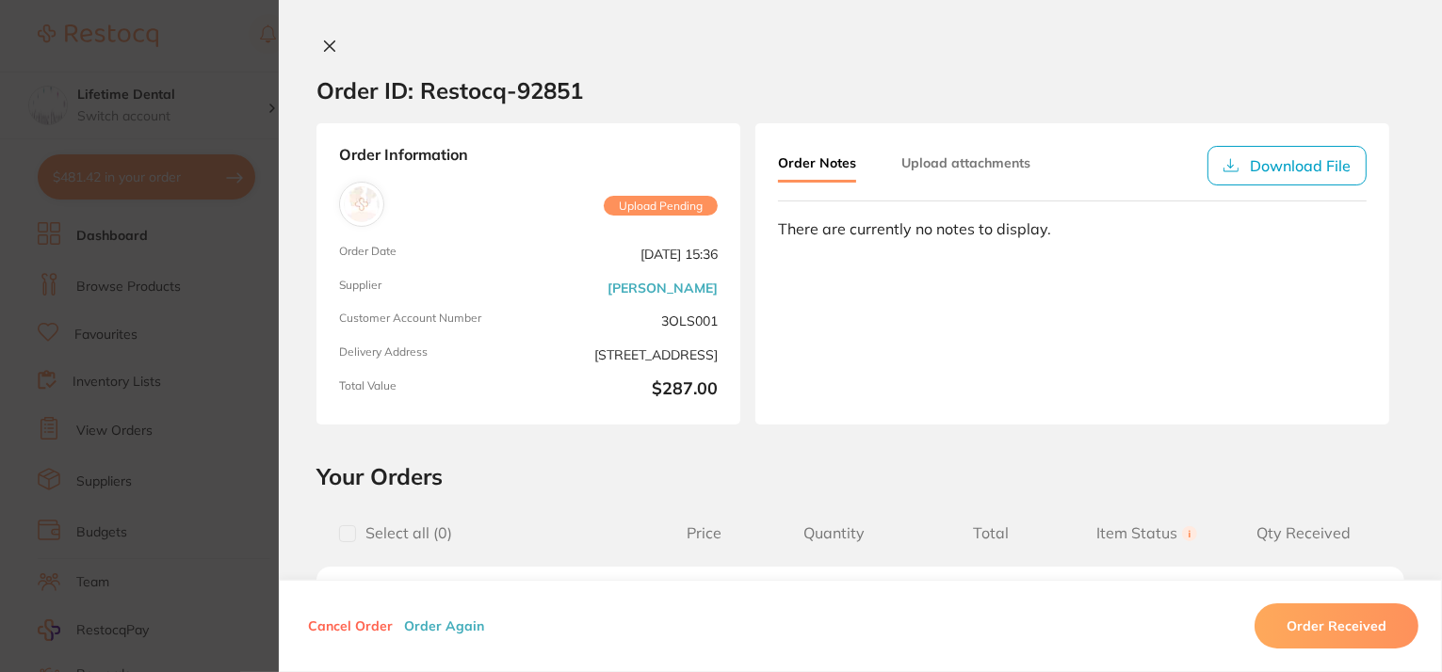
click at [325, 48] on icon at bounding box center [330, 46] width 10 height 10
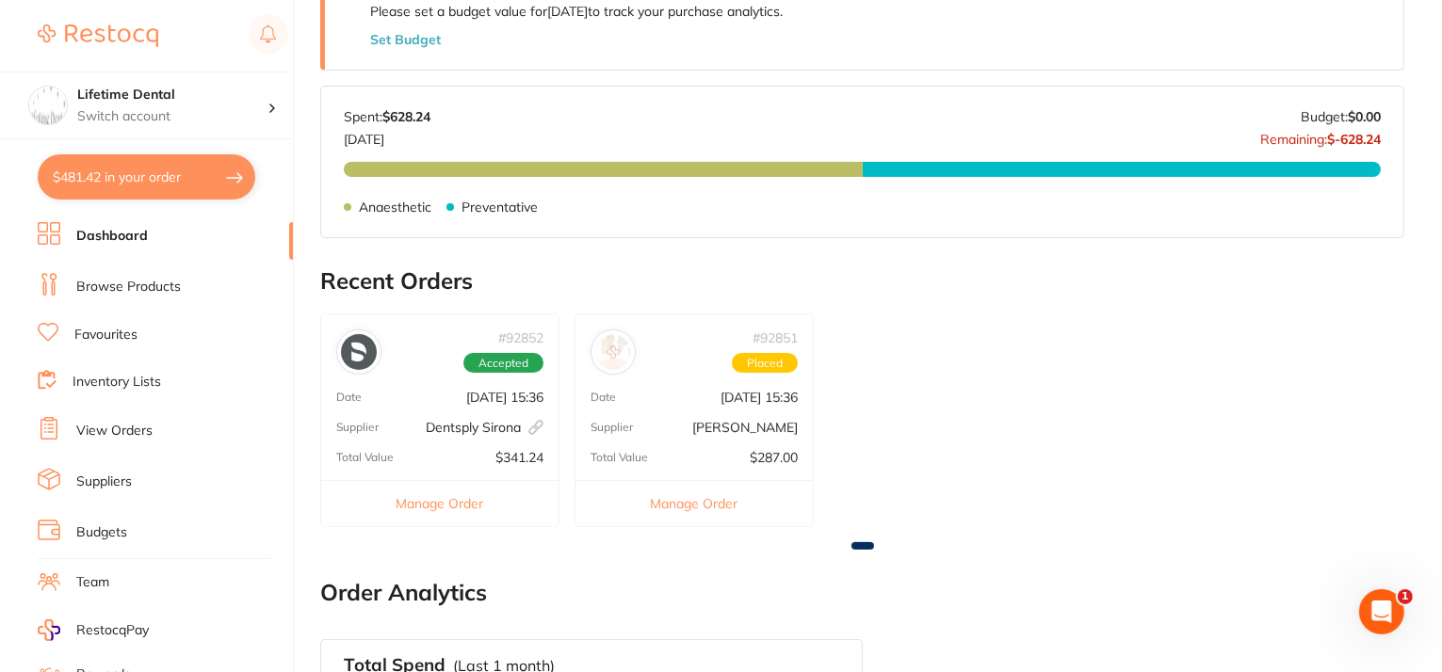
scroll to position [377, 0]
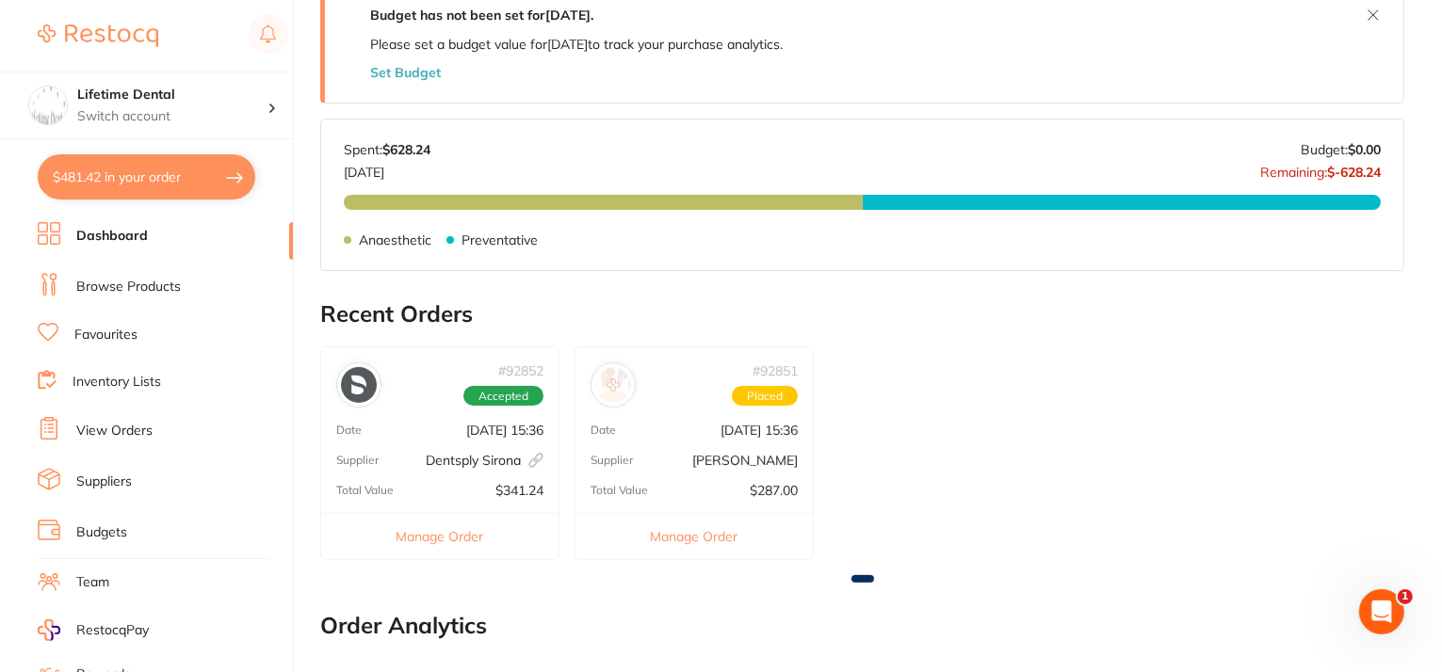
click at [101, 285] on link "Browse Products" at bounding box center [128, 287] width 105 height 19
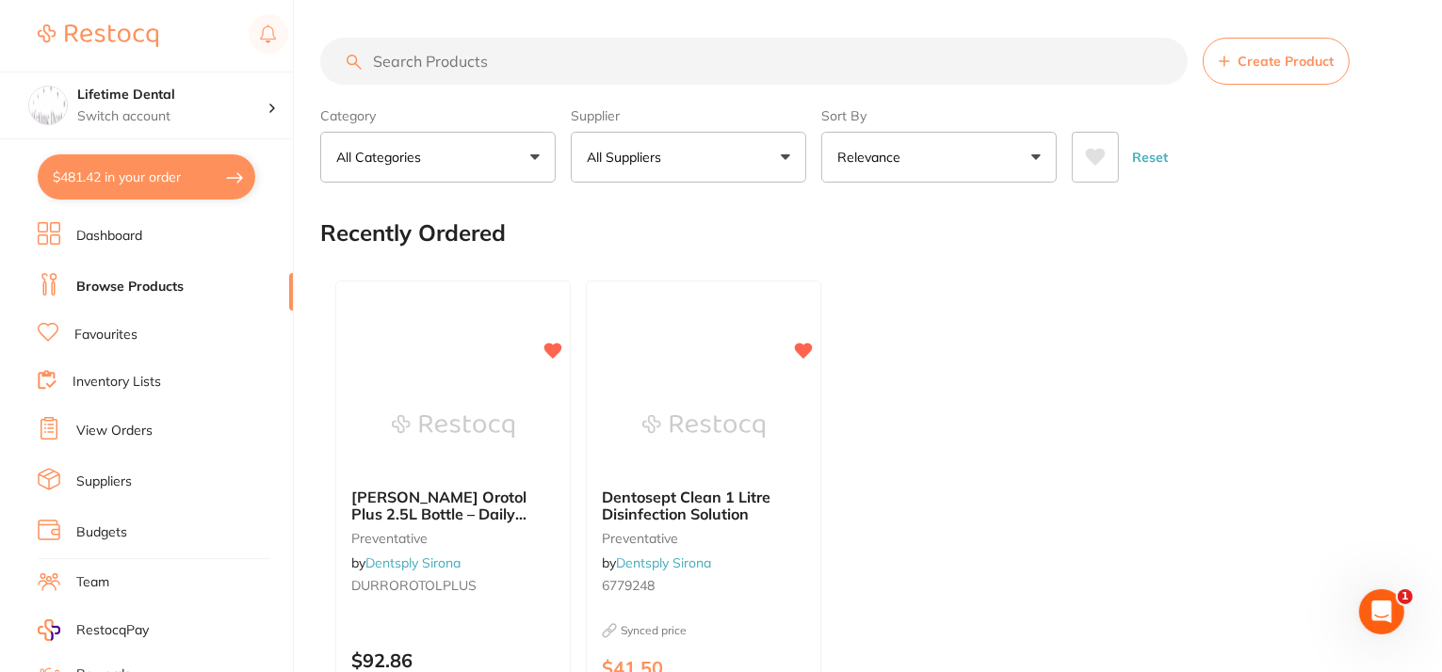
click at [457, 62] on input "search" at bounding box center [753, 61] width 867 height 47
paste input "19g bulk ez tips"
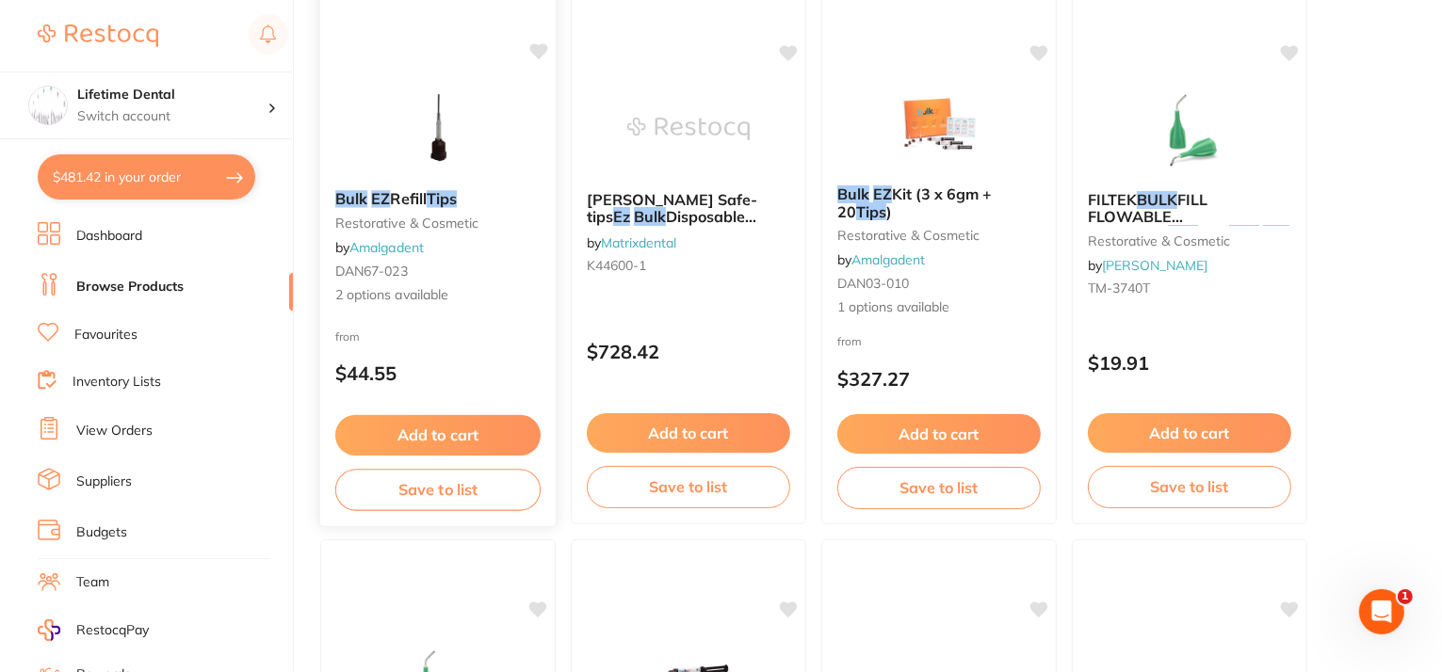
scroll to position [188, 0]
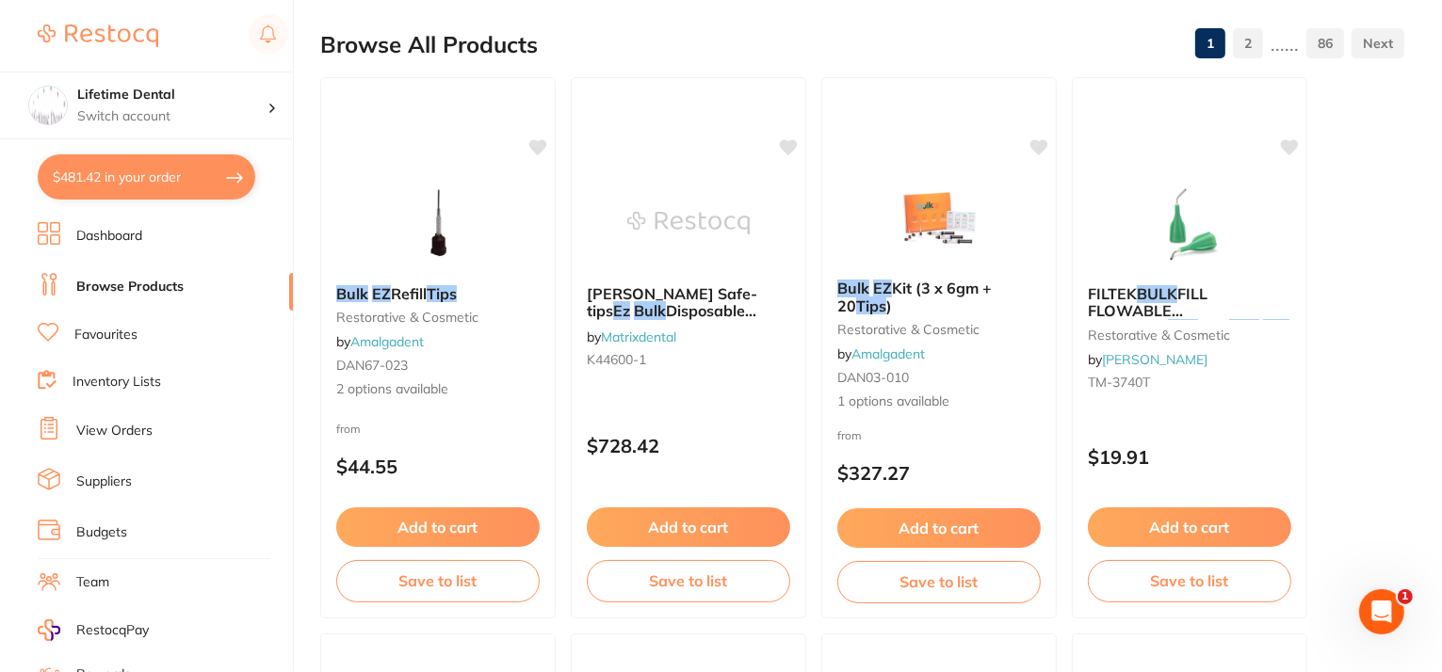
type input "19g bulk ez tips"
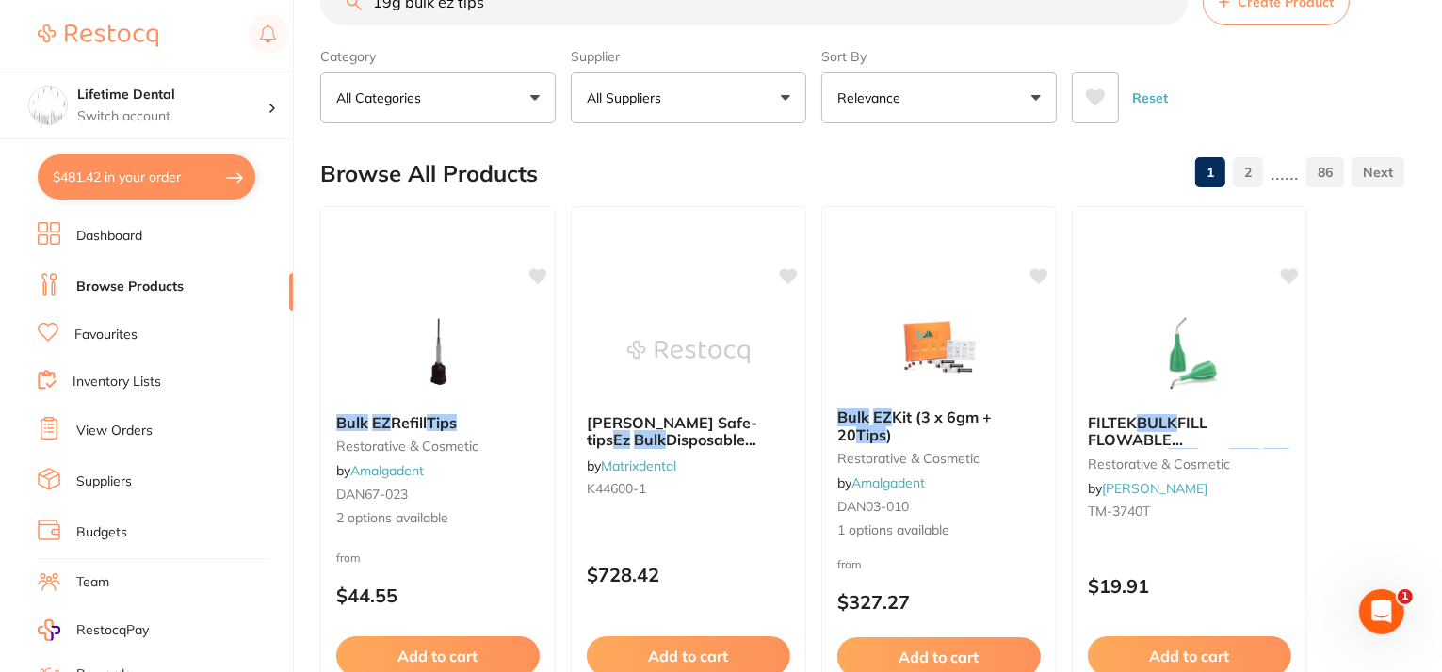
scroll to position [0, 0]
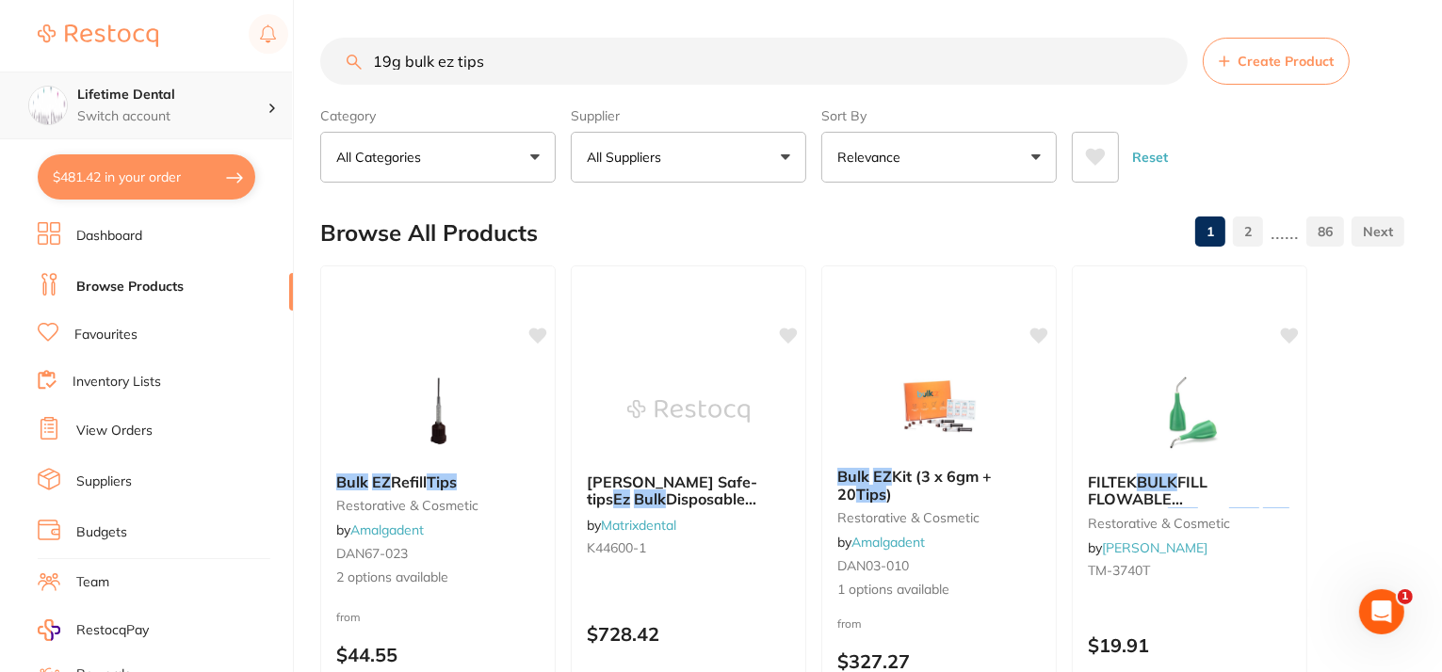
drag, startPoint x: 556, startPoint y: 48, endPoint x: 174, endPoint y: 95, distance: 384.3
click at [174, 95] on div "$481.42 Lifetime Dental Switch account Lifetime Dental $481.42 in your order Da…" at bounding box center [721, 336] width 1442 height 672
paste input "[PERSON_NAME] [MEDICAL_DATA] bands FX175"
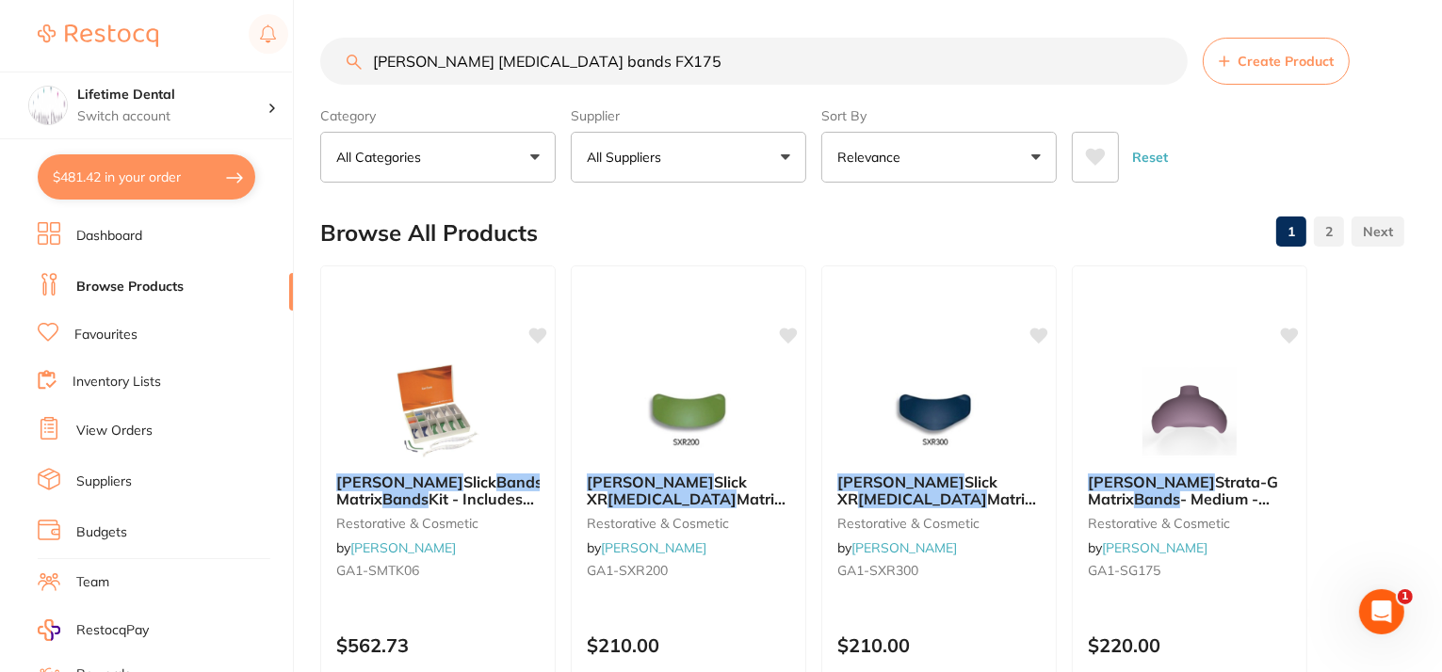
click at [585, 68] on input "[PERSON_NAME] [MEDICAL_DATA] bands FX175" at bounding box center [753, 61] width 867 height 47
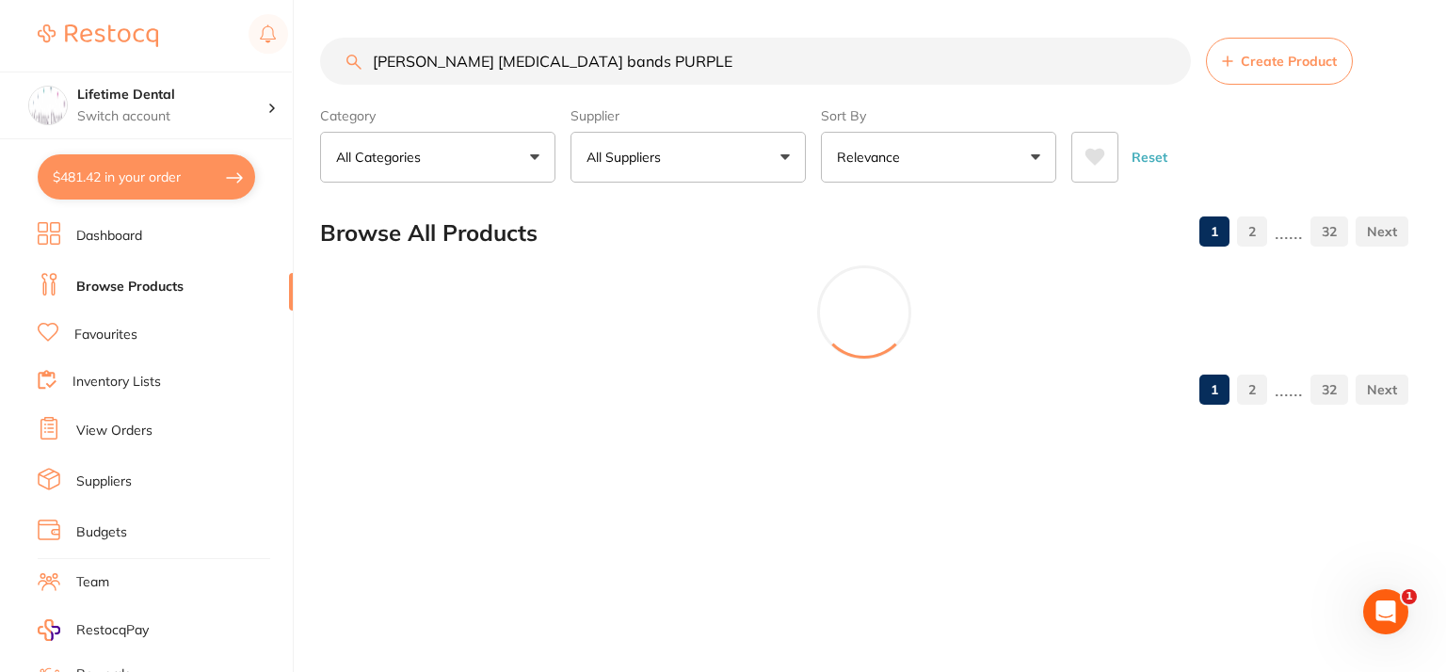
type input "[PERSON_NAME] [MEDICAL_DATA] bands PURPLE"
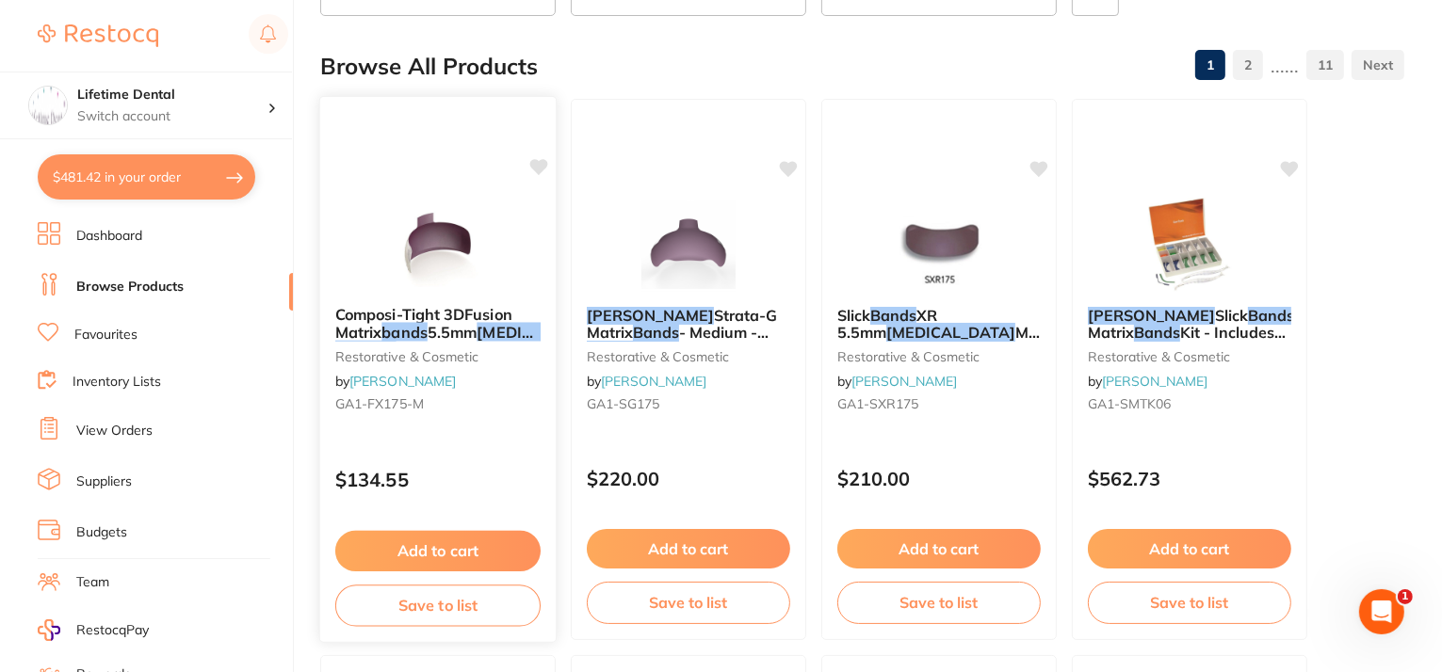
scroll to position [188, 0]
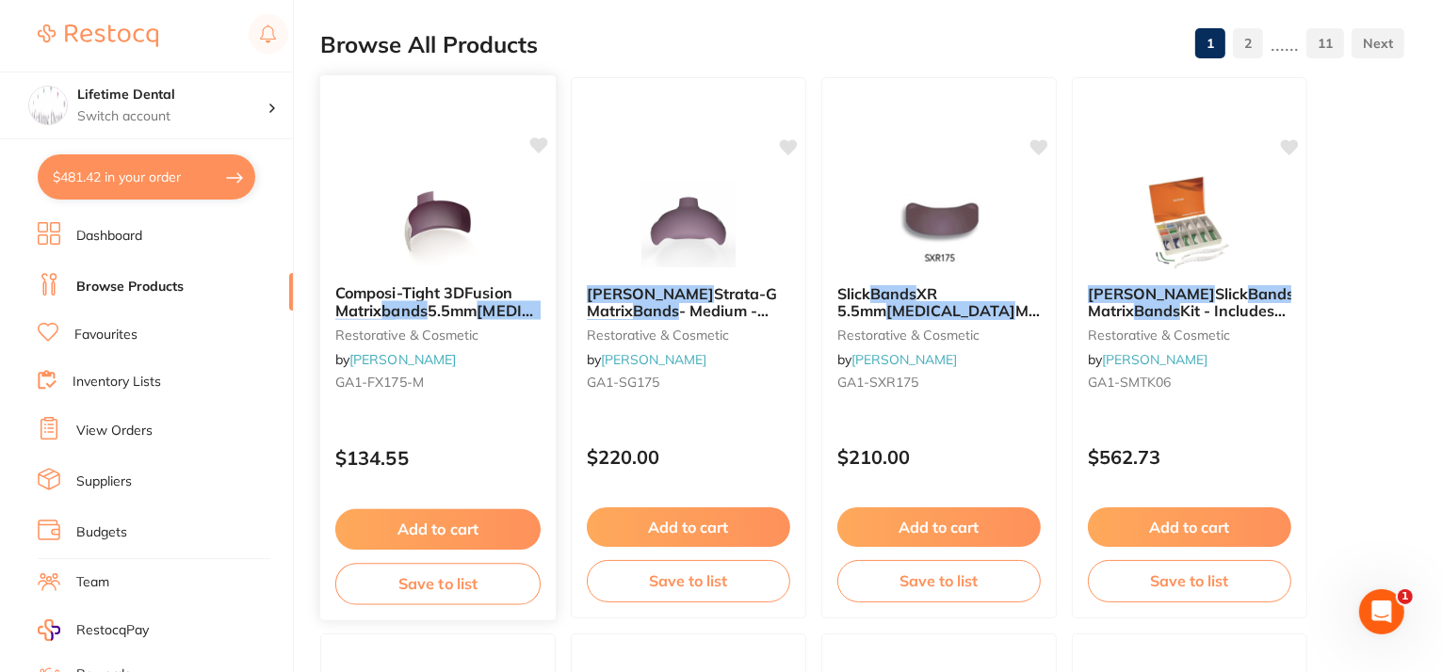
click at [536, 142] on icon at bounding box center [539, 145] width 18 height 16
click at [416, 525] on button "Add to cart" at bounding box center [437, 529] width 205 height 40
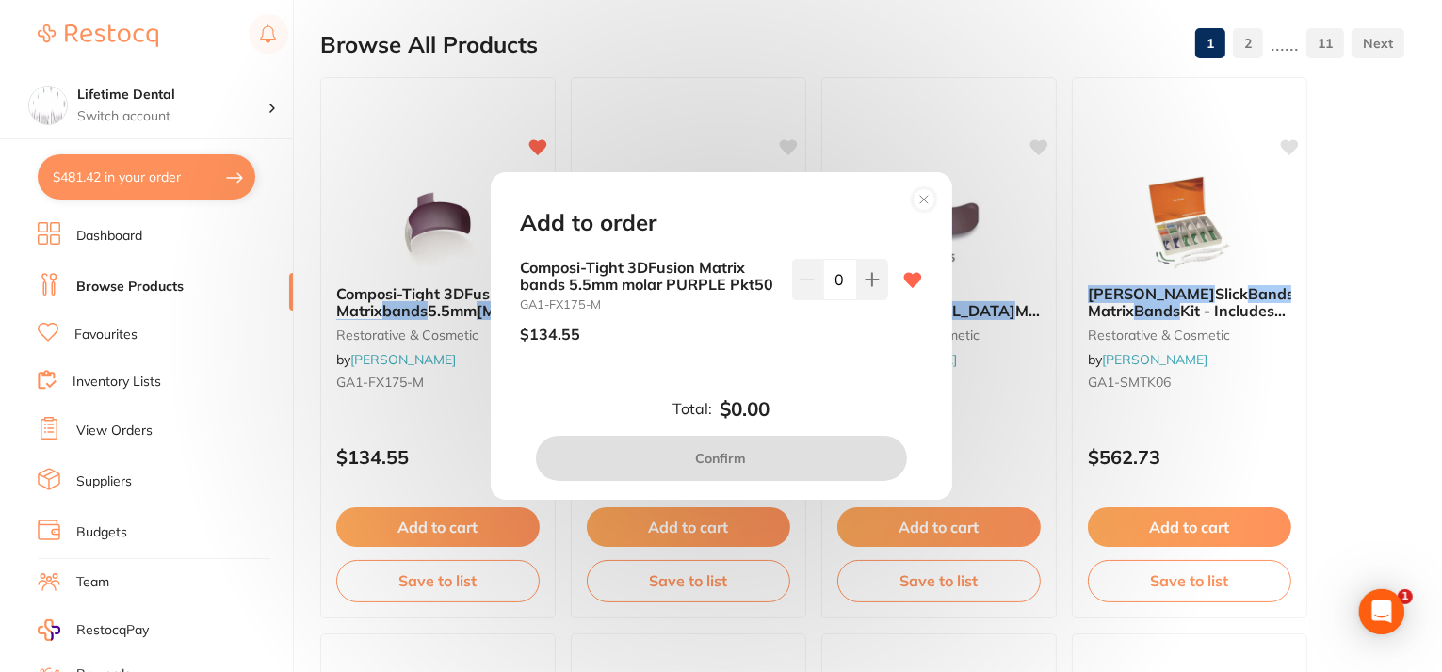
scroll to position [0, 0]
click at [864, 278] on icon at bounding box center [871, 279] width 15 height 15
type input "1"
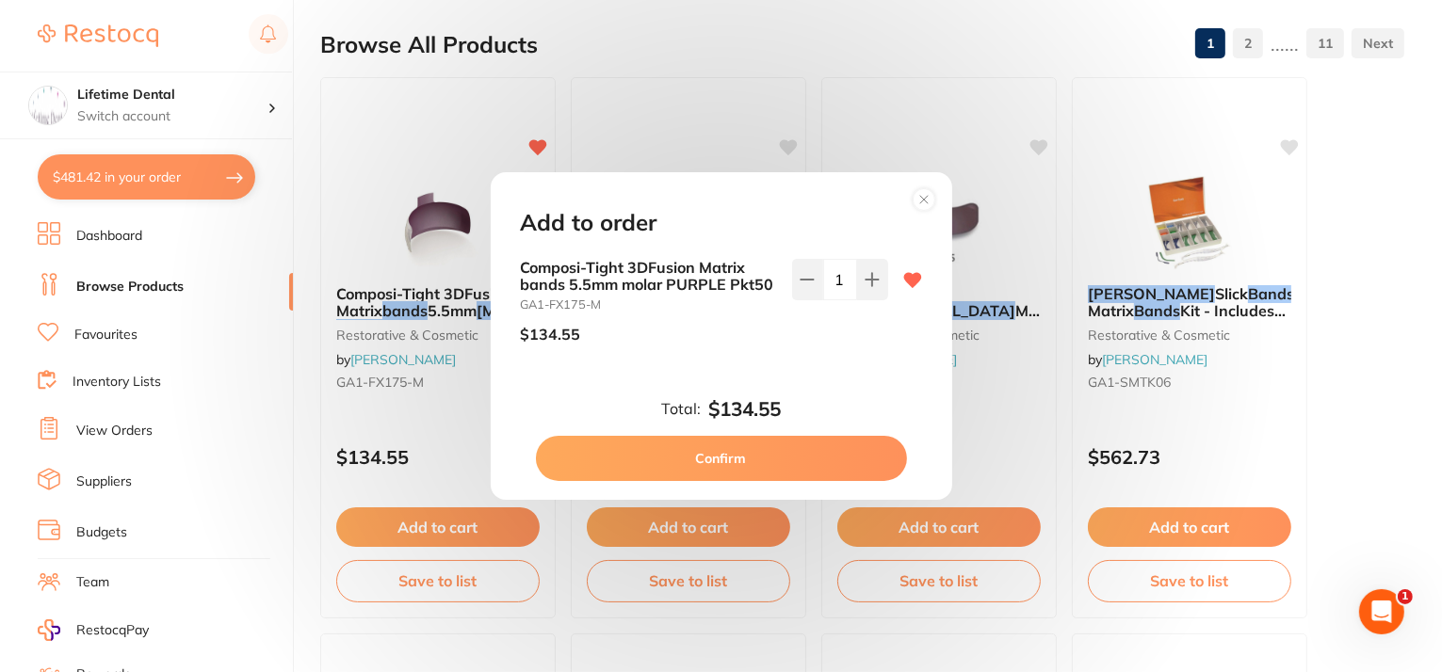
click at [734, 451] on button "Confirm" at bounding box center [721, 458] width 371 height 45
checkbox input "false"
